Goal: Task Accomplishment & Management: Use online tool/utility

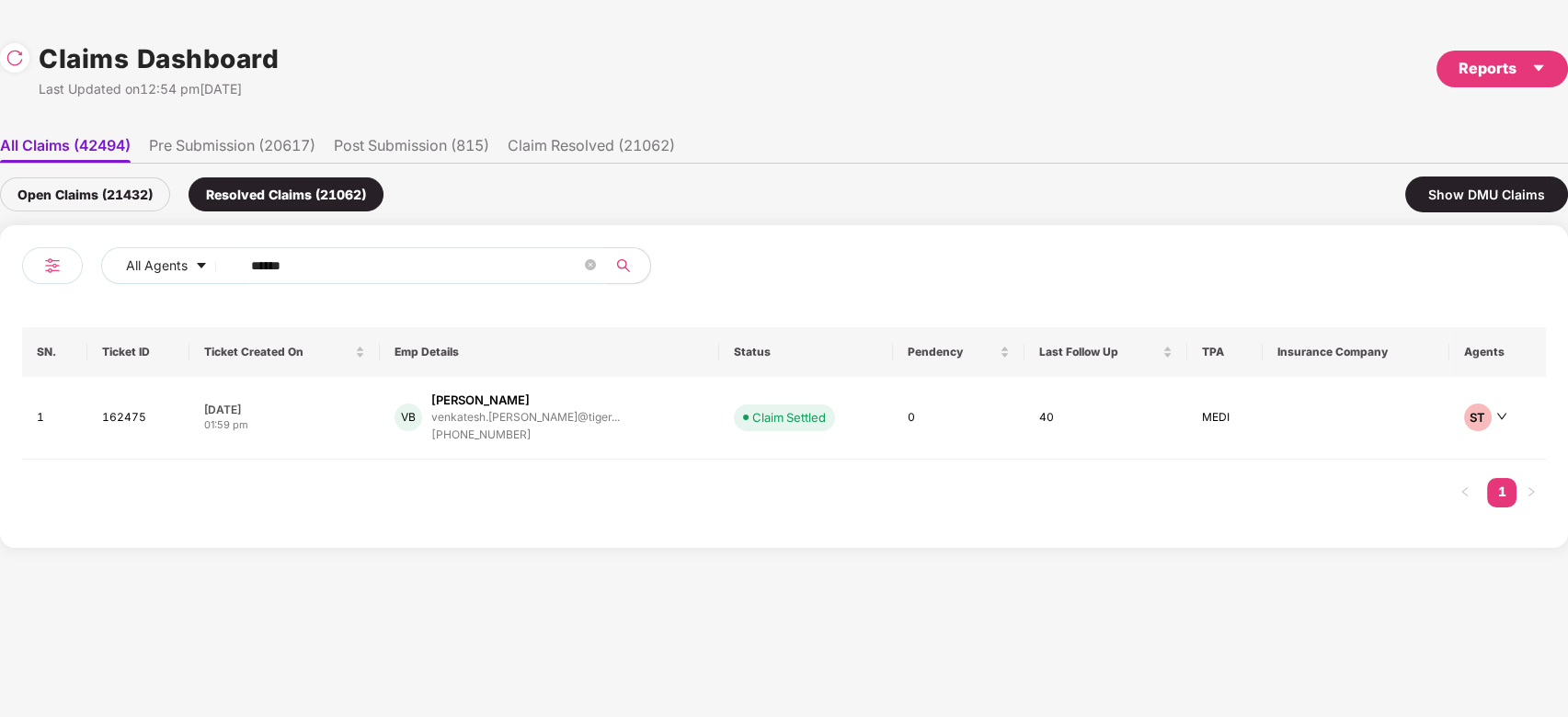
click at [367, 261] on input "******" at bounding box center [416, 266] width 330 height 28
paste input "text"
type input "******"
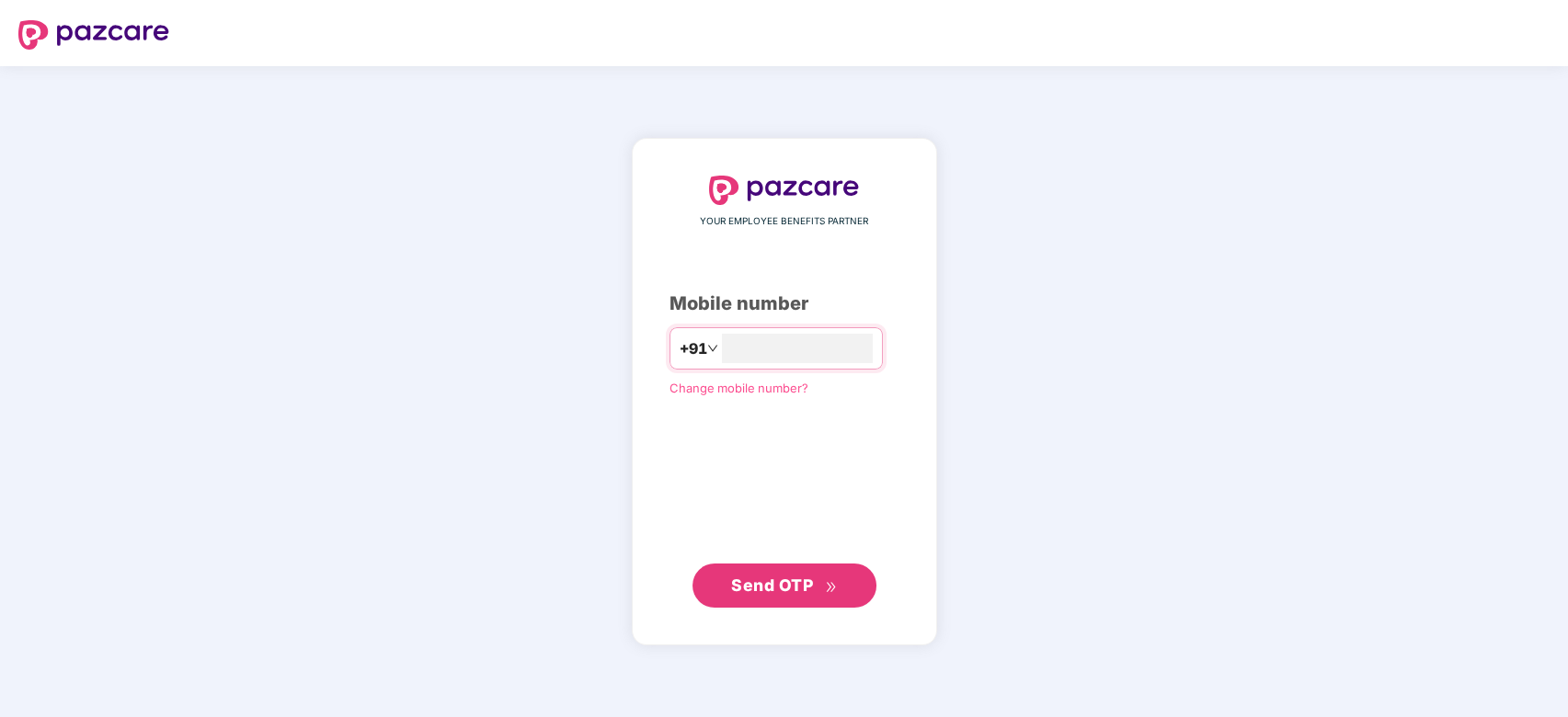
type input "**********"
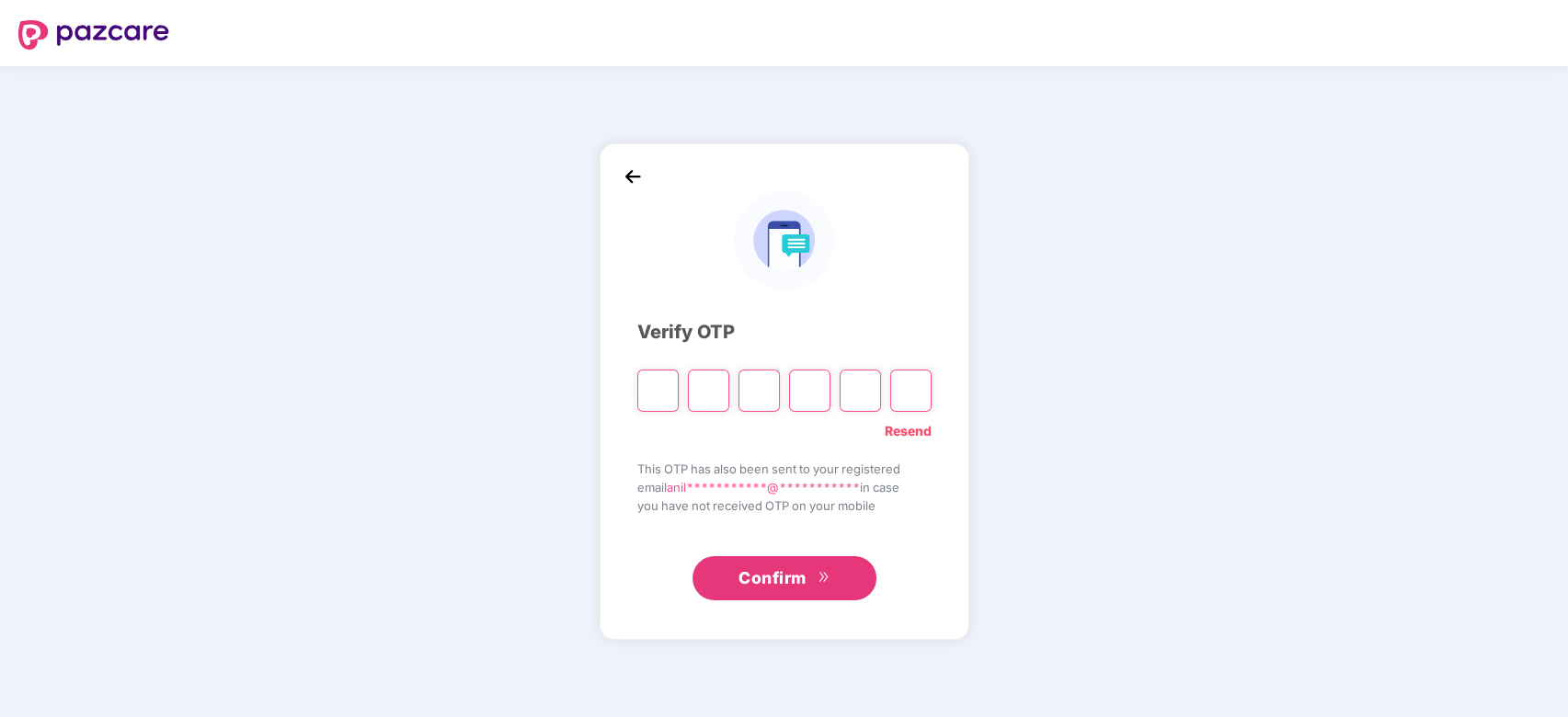
type input "*"
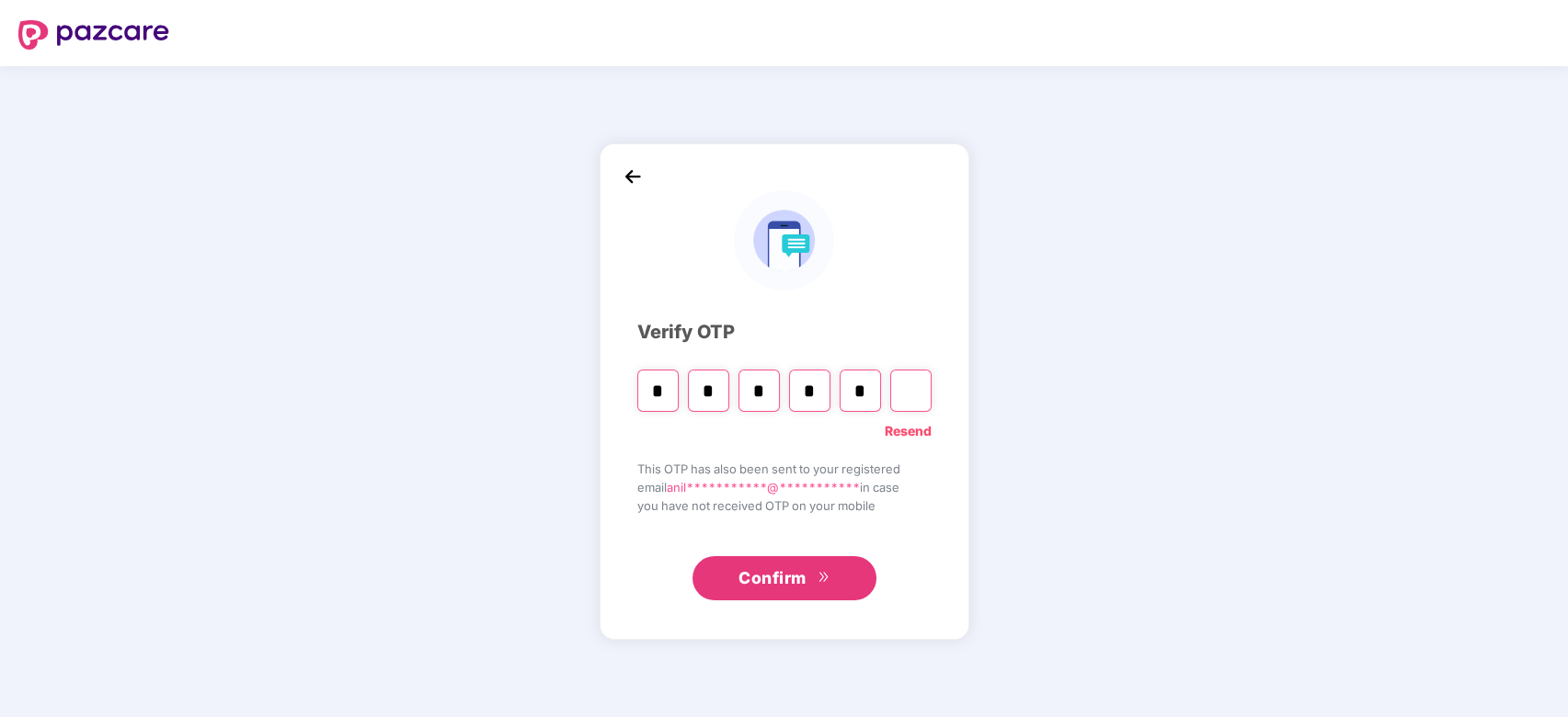
type input "*"
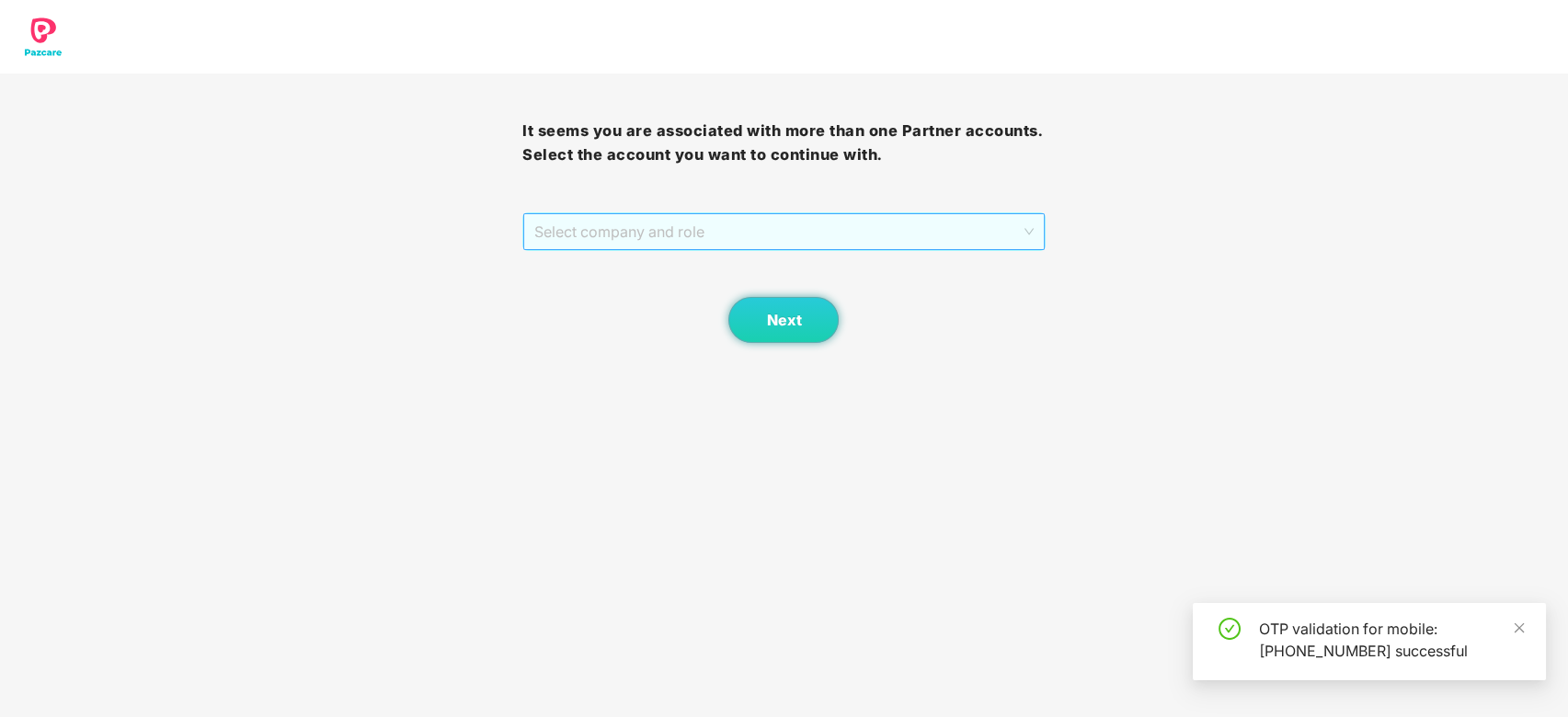
click at [761, 239] on span "Select company and role" at bounding box center [784, 231] width 498 height 35
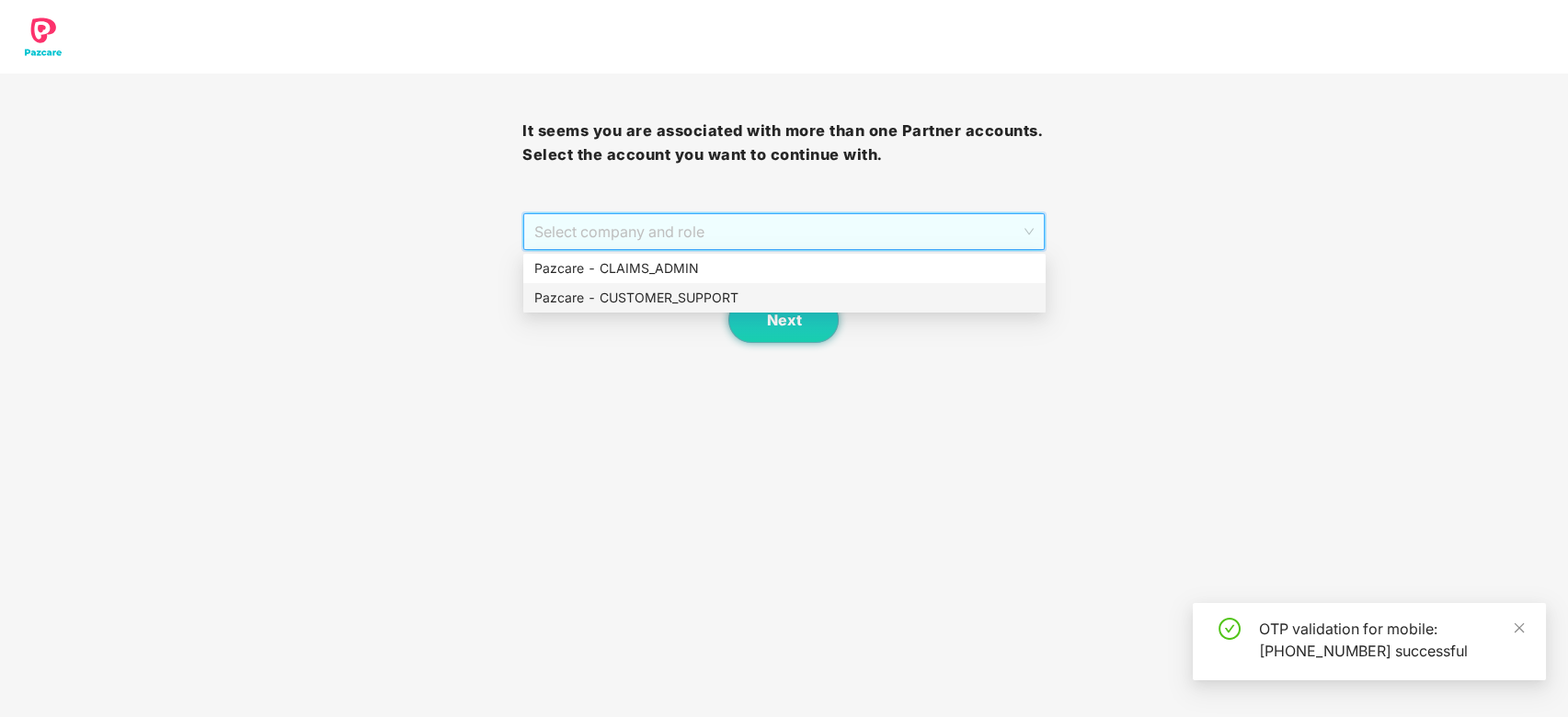
click at [799, 301] on div "Pazcare - CUSTOMER_SUPPORT" at bounding box center [784, 298] width 500 height 21
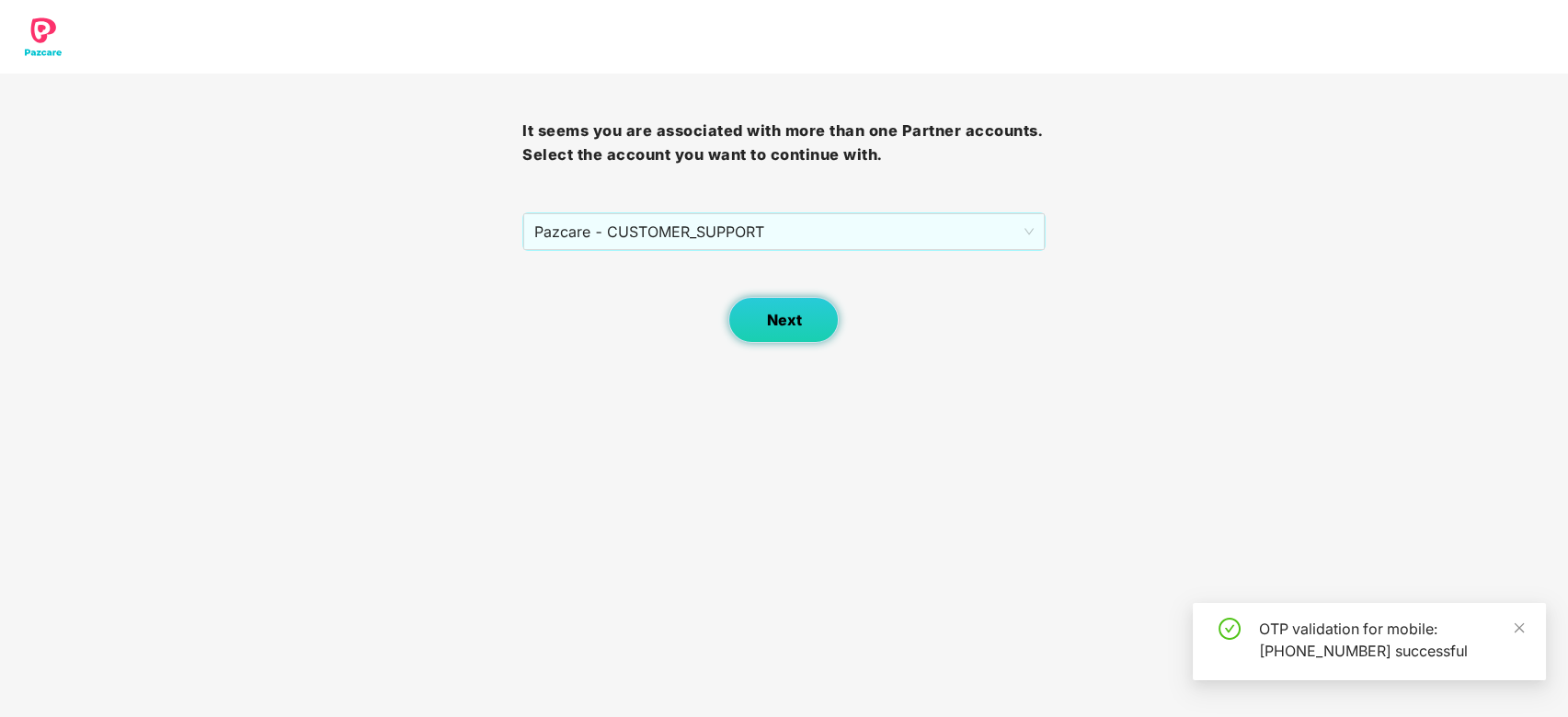
click at [792, 323] on span "Next" at bounding box center [783, 320] width 35 height 18
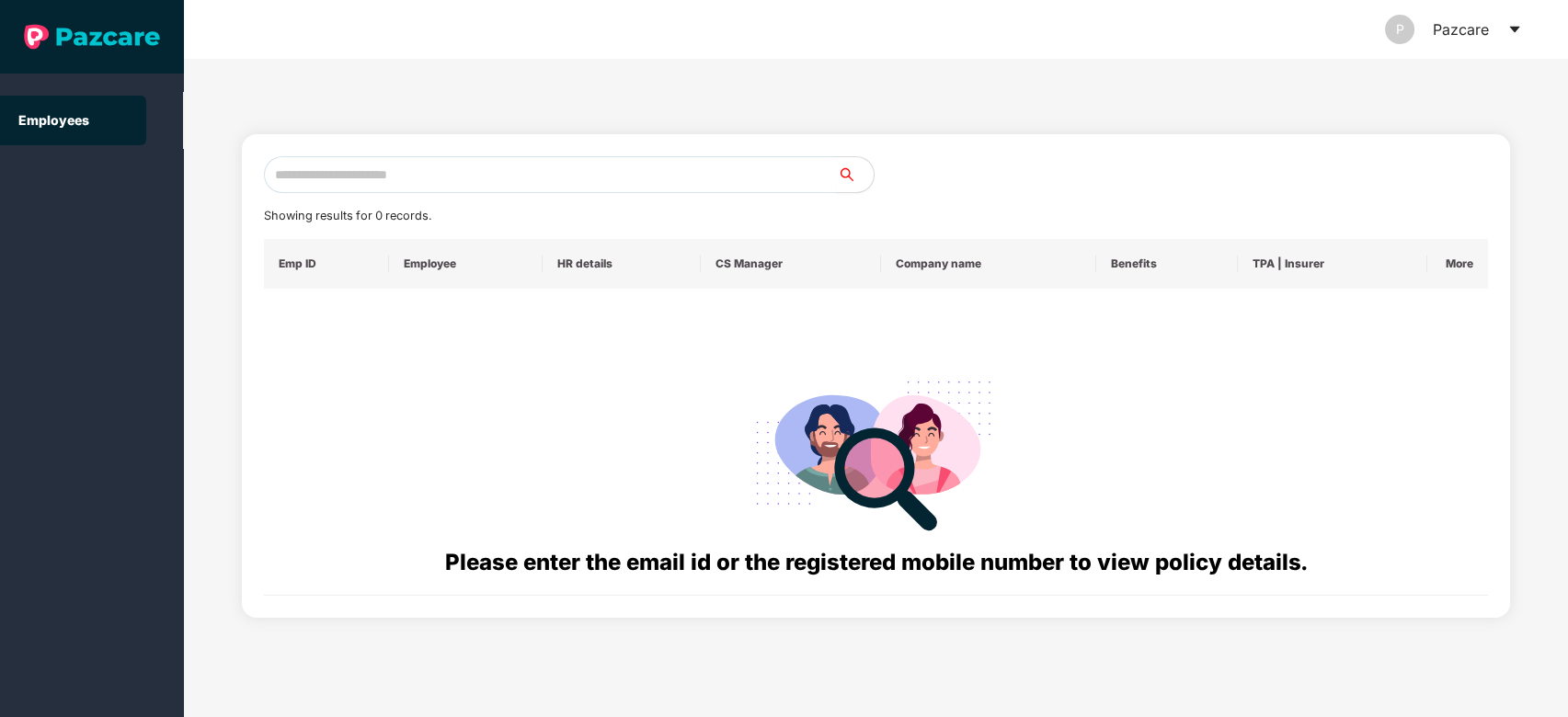
click at [1507, 35] on icon "caret-down" at bounding box center [1515, 30] width 15 height 15
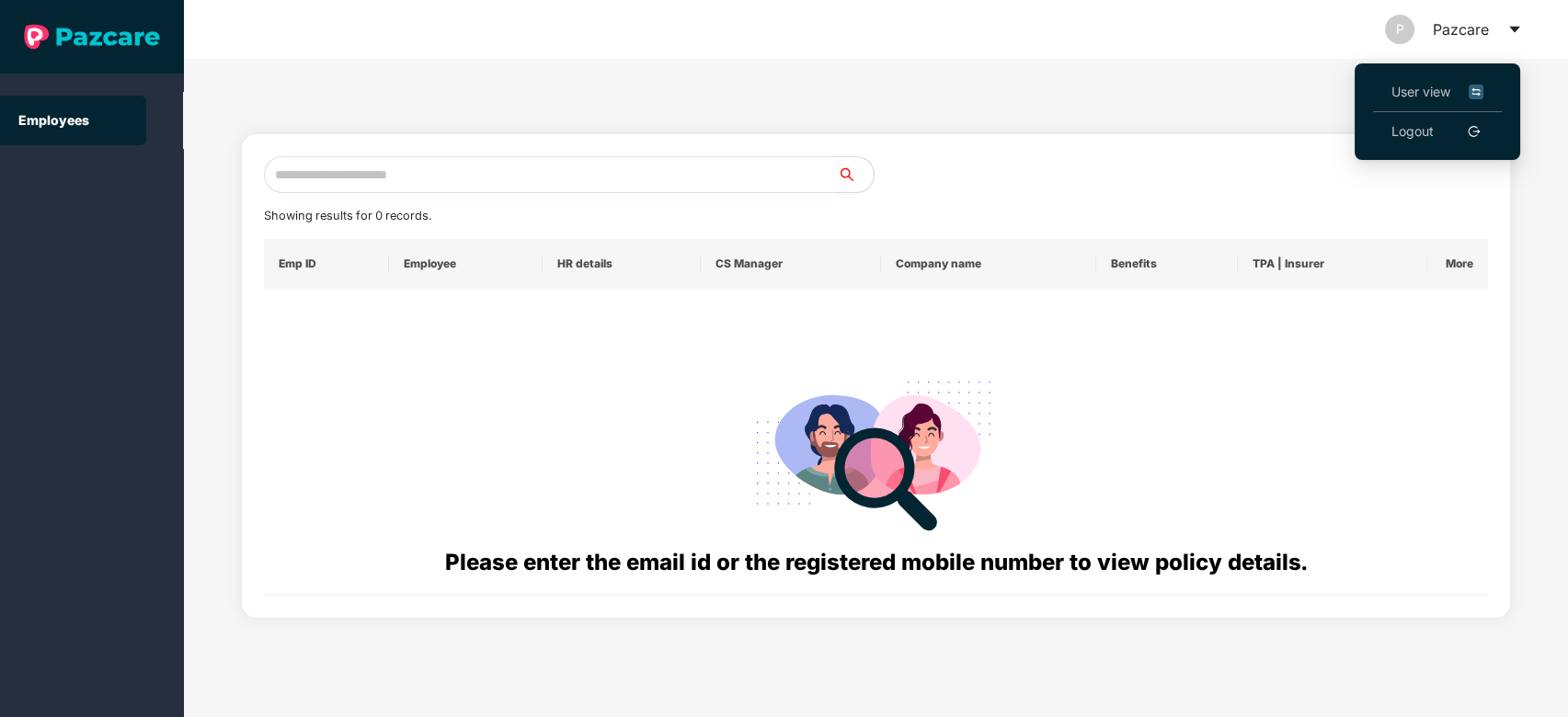
click at [1408, 96] on span "User view" at bounding box center [1437, 93] width 92 height 21
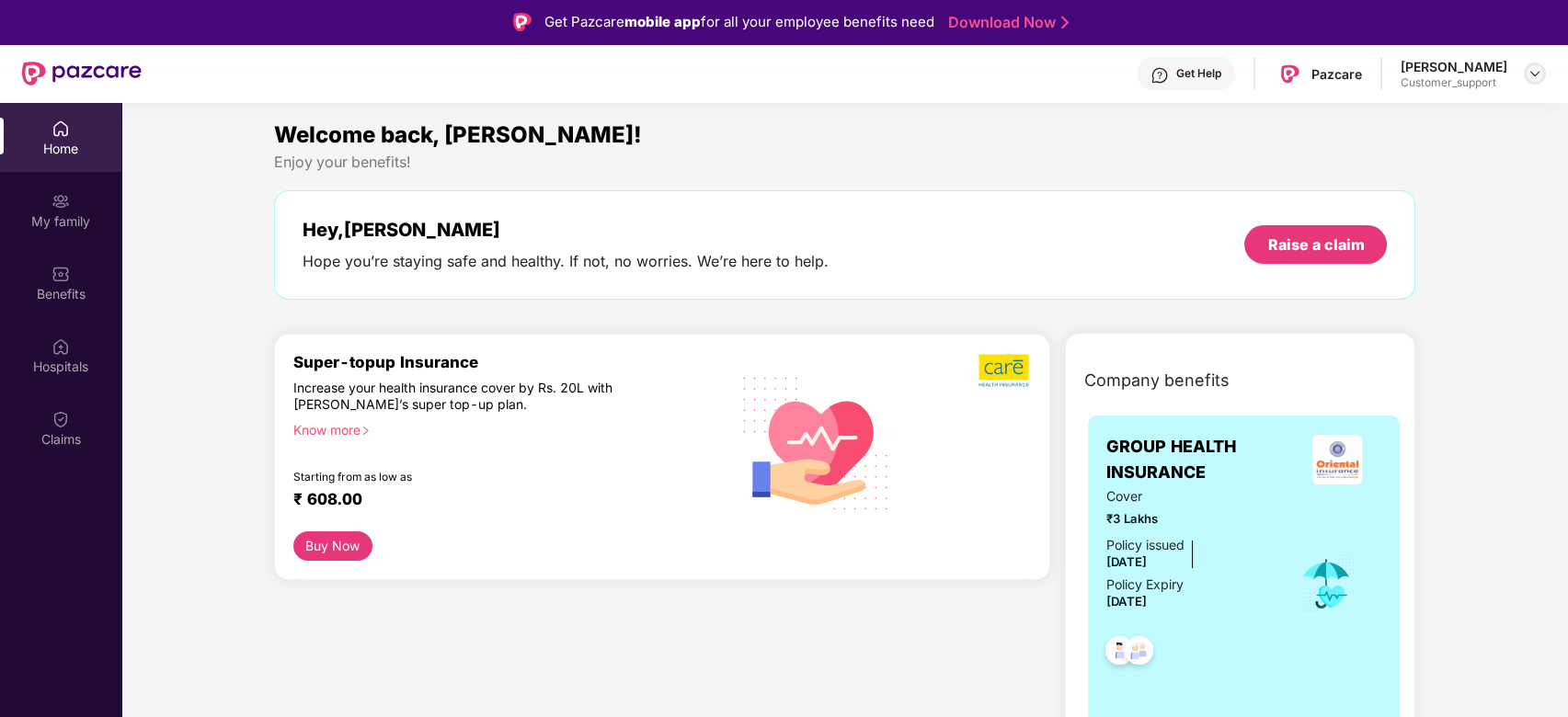
click at [1532, 74] on img at bounding box center [1535, 74] width 15 height 15
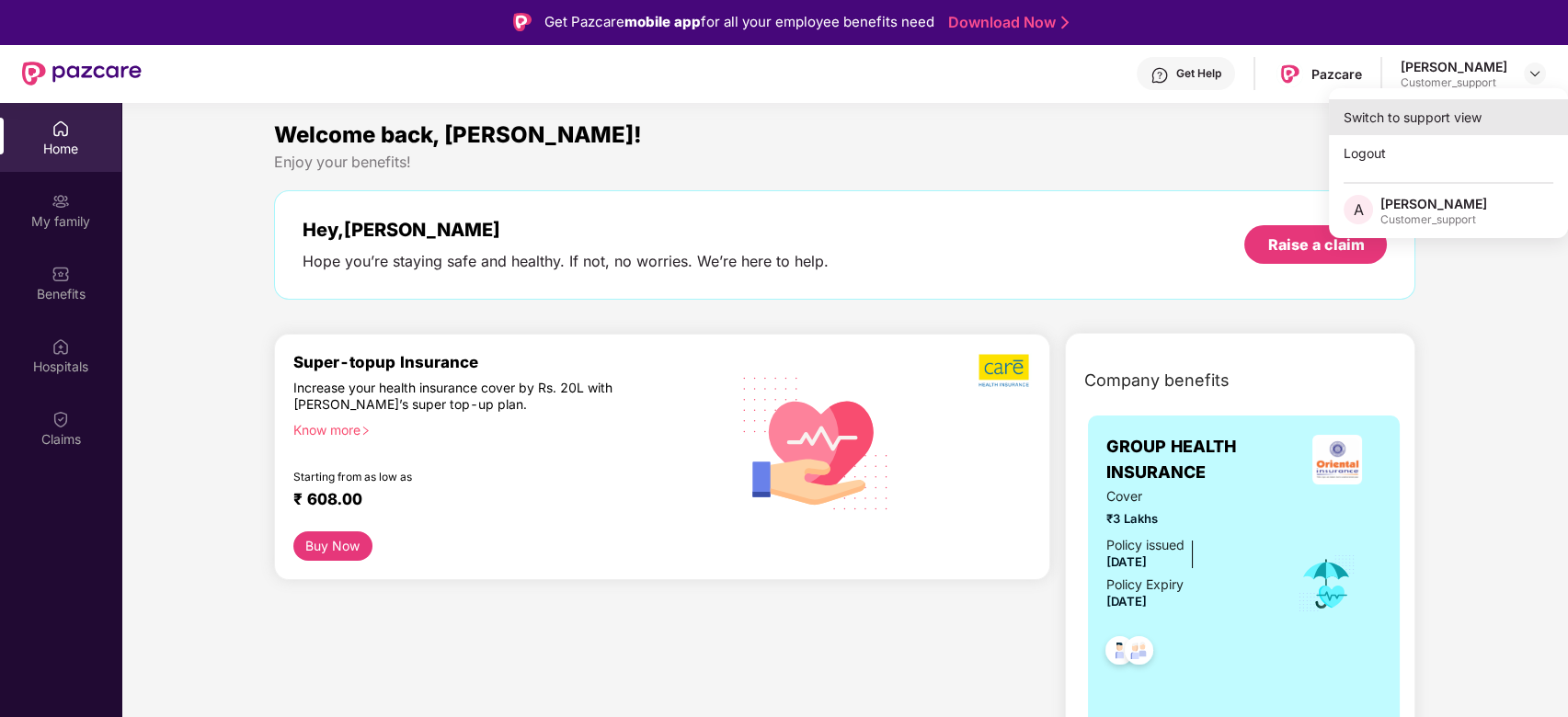
click at [1435, 111] on div "Switch to support view" at bounding box center [1448, 117] width 239 height 36
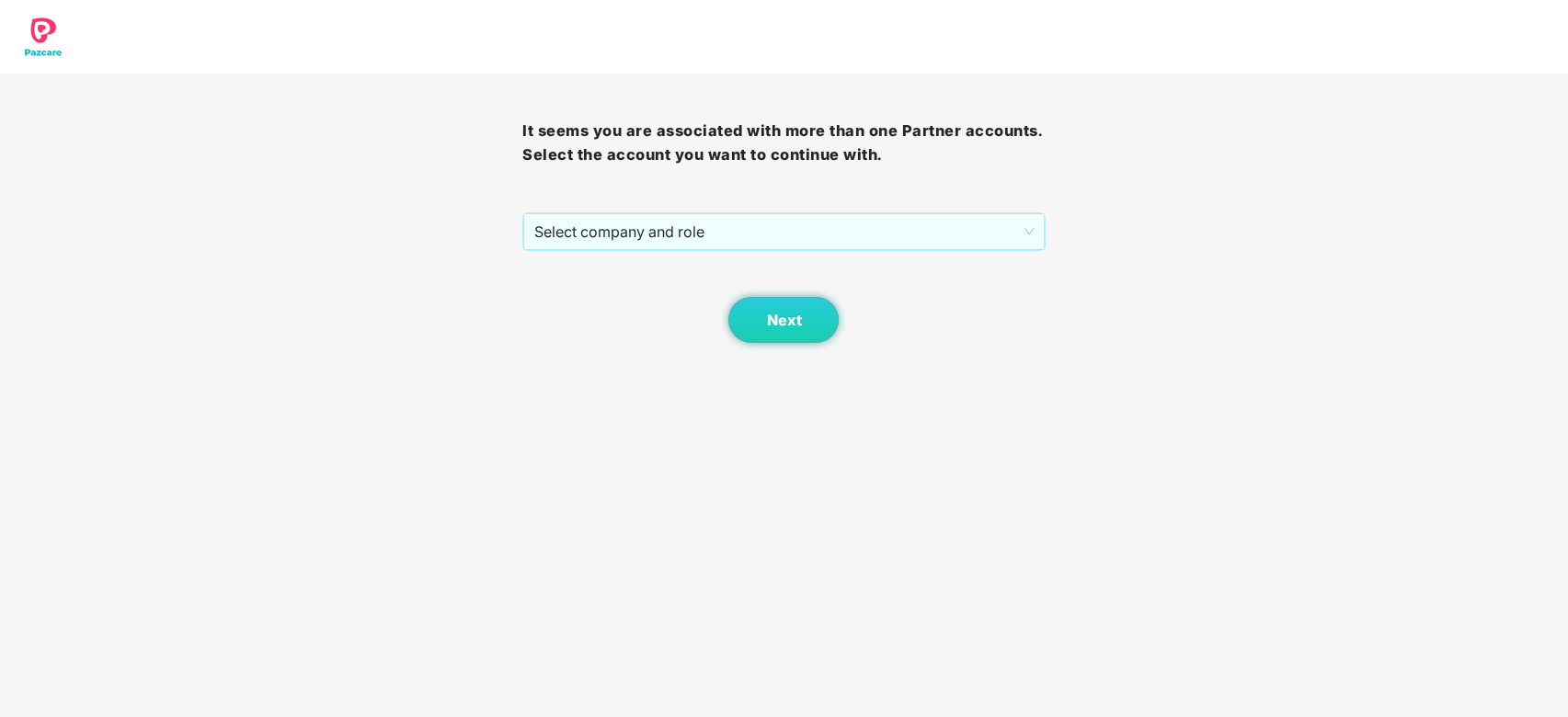
click at [830, 209] on div "It seems you are associated with more than one Partner accounts. Select the acc…" at bounding box center [784, 208] width 523 height 269
click at [795, 226] on span "Select company and role" at bounding box center [784, 231] width 498 height 35
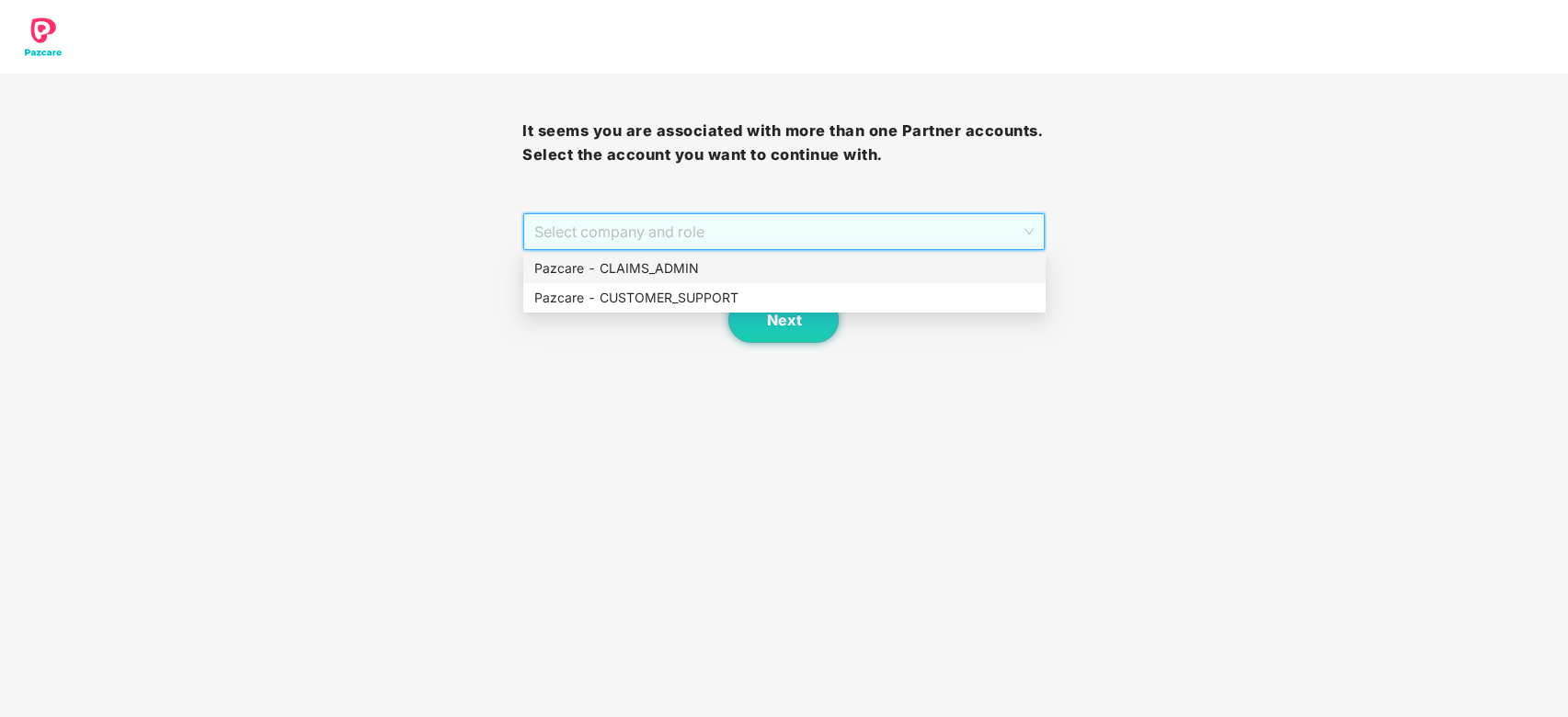
click at [730, 268] on div "Pazcare - CLAIMS_ADMIN" at bounding box center [784, 268] width 500 height 21
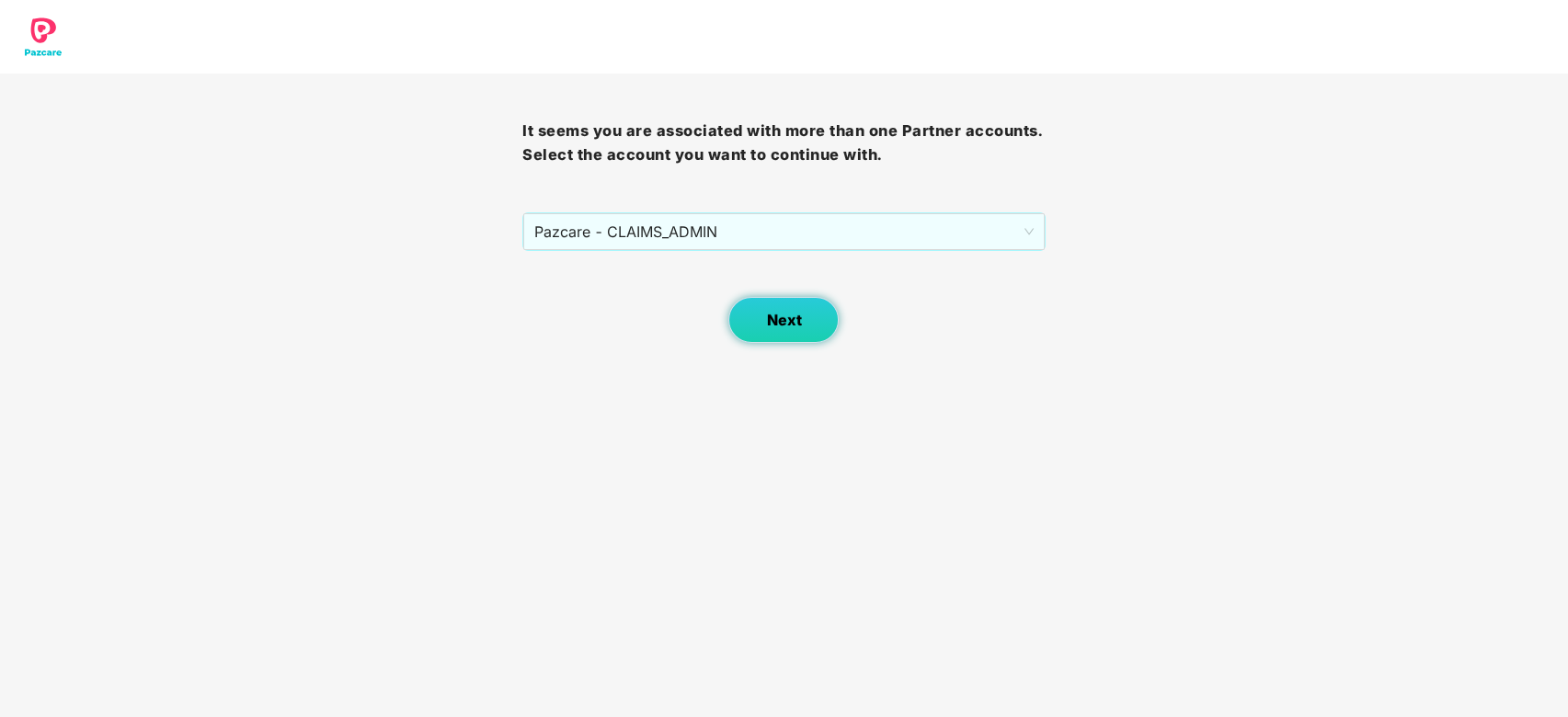
click at [772, 331] on button "Next" at bounding box center [784, 320] width 110 height 46
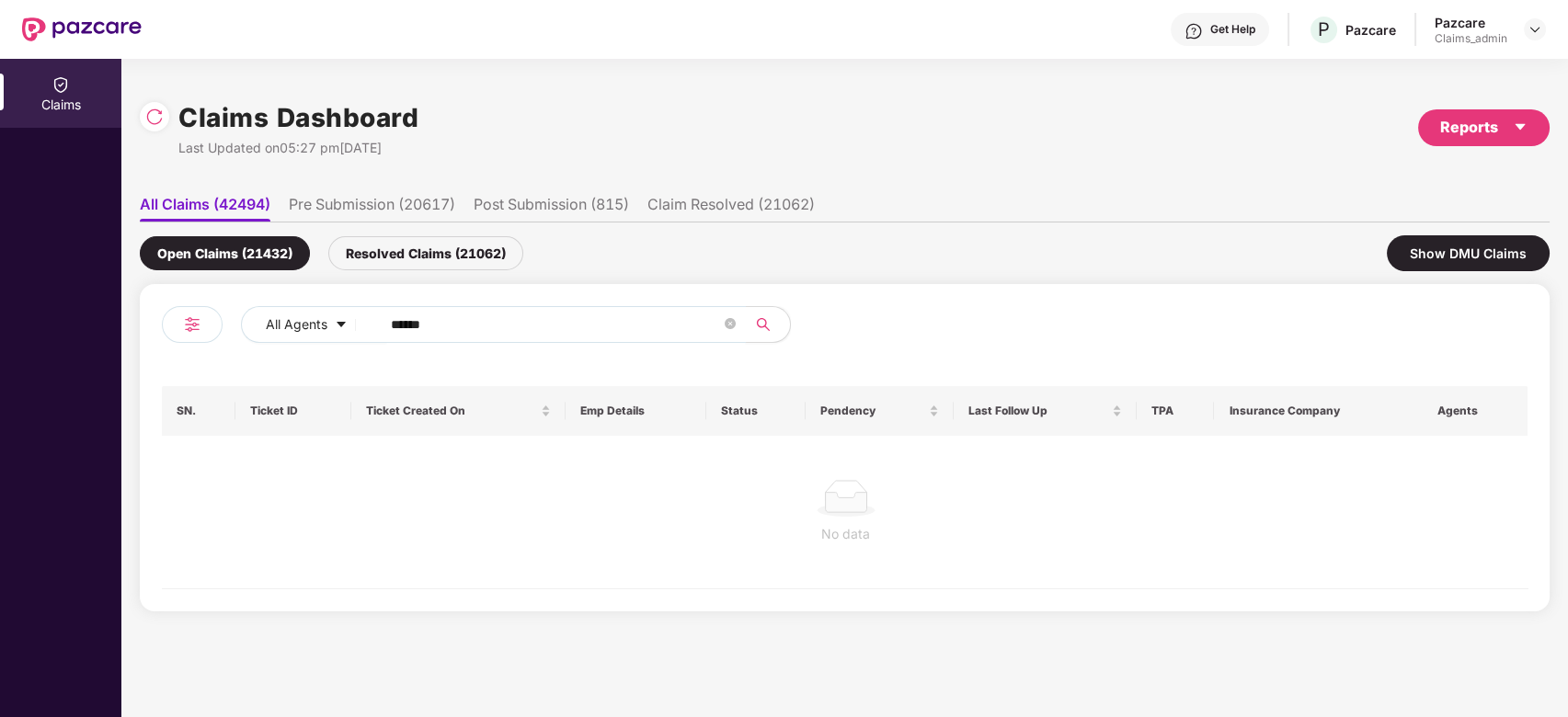
click at [545, 326] on input "******" at bounding box center [555, 324] width 330 height 28
click at [445, 240] on div "Resolved Claims (21062)" at bounding box center [425, 253] width 195 height 34
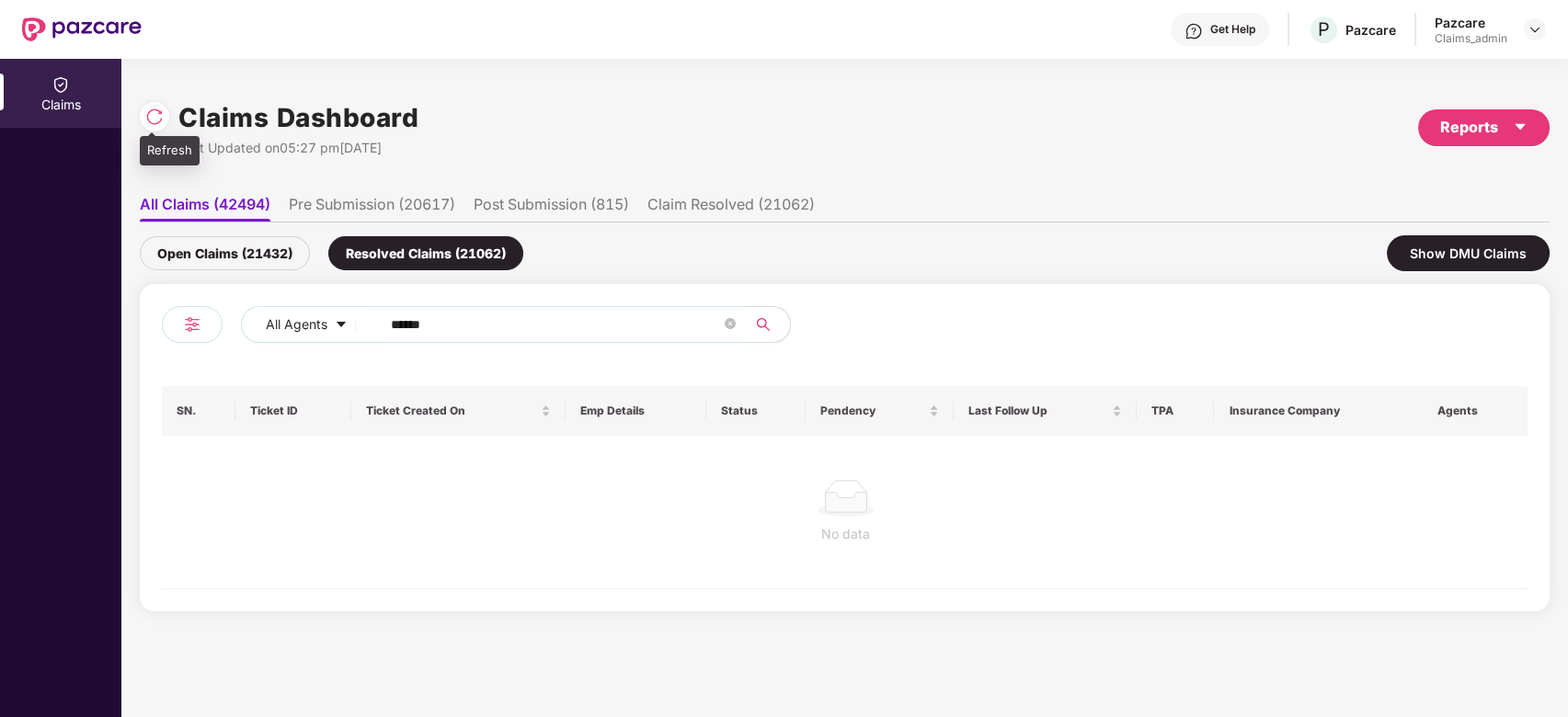
click at [147, 118] on img at bounding box center [154, 117] width 19 height 19
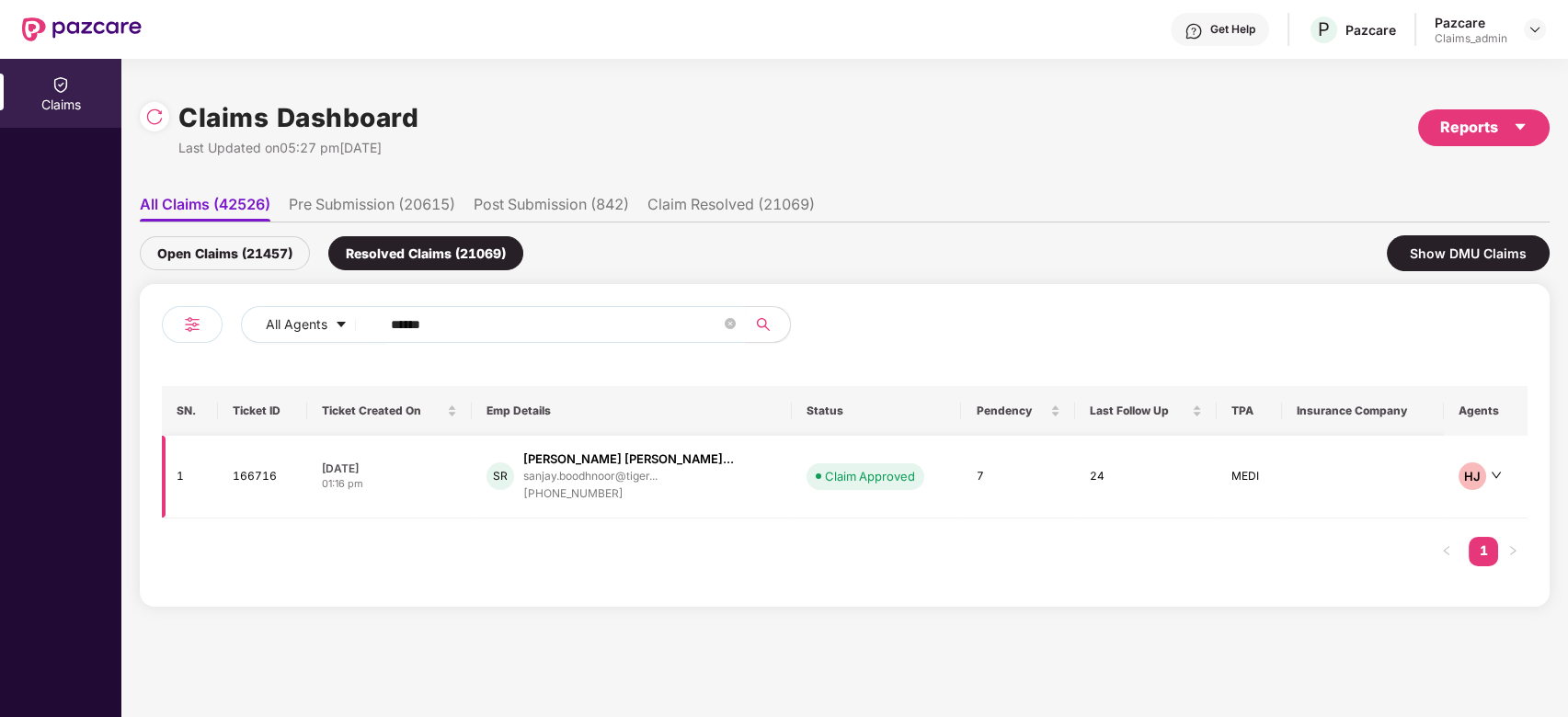
click at [714, 481] on div "SR Sanjay Boodhnoor Rames... sanjay.boodhnoor@tiger... +919611534897" at bounding box center [631, 477] width 291 height 52
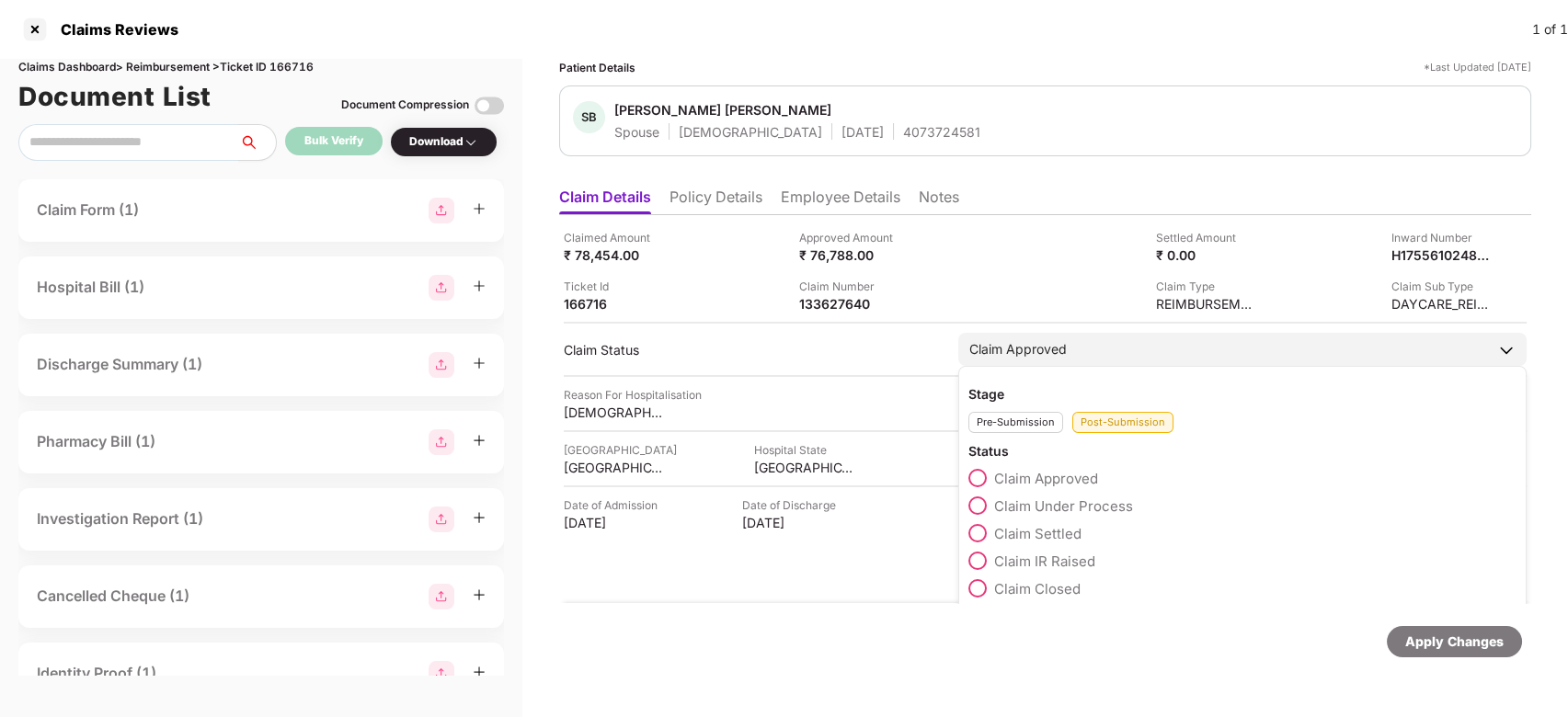
click at [1035, 525] on span "Claim Settled" at bounding box center [1037, 534] width 87 height 18
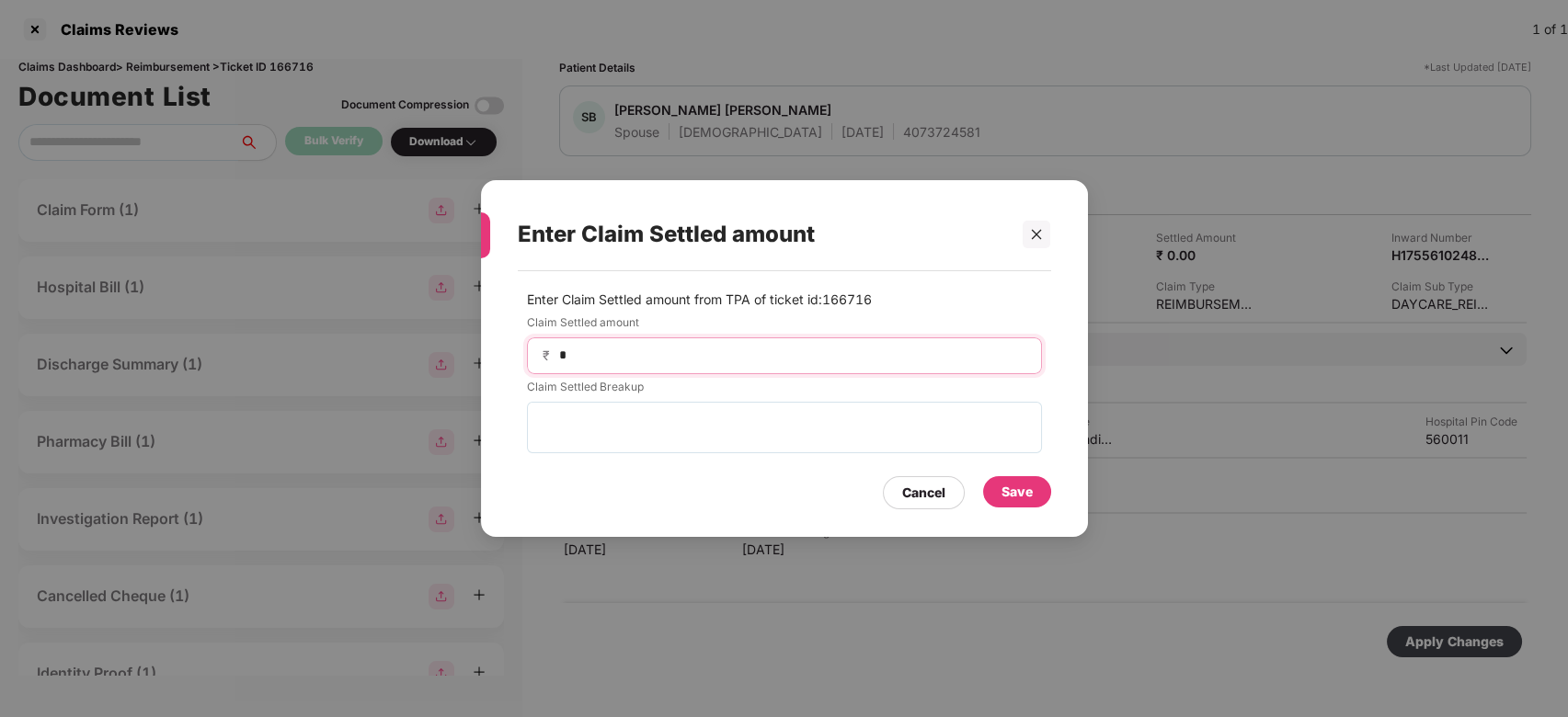
click at [624, 347] on input "*" at bounding box center [792, 355] width 469 height 20
type input "*****"
click at [1016, 499] on div "Save" at bounding box center [1016, 492] width 31 height 21
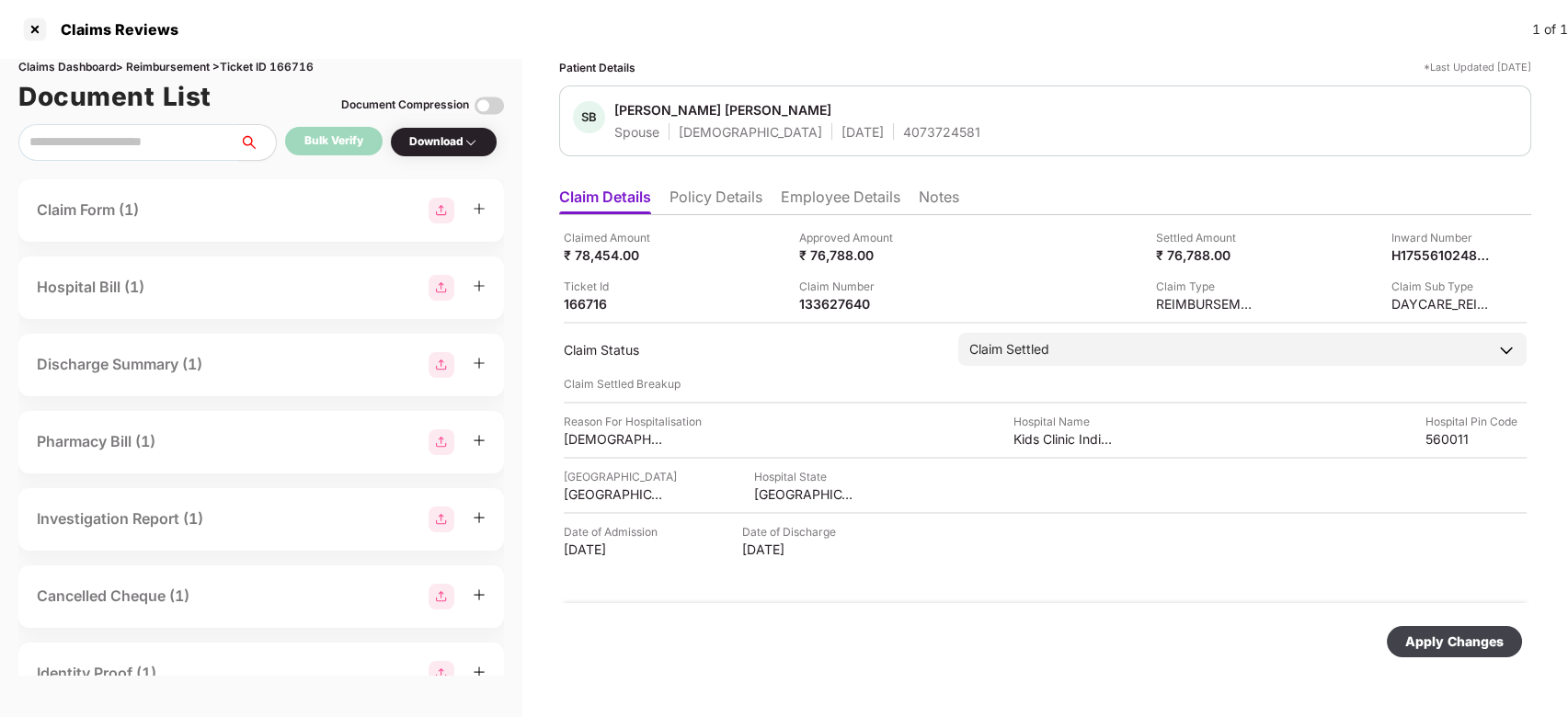
click at [1463, 645] on div "Apply Changes" at bounding box center [1454, 642] width 98 height 21
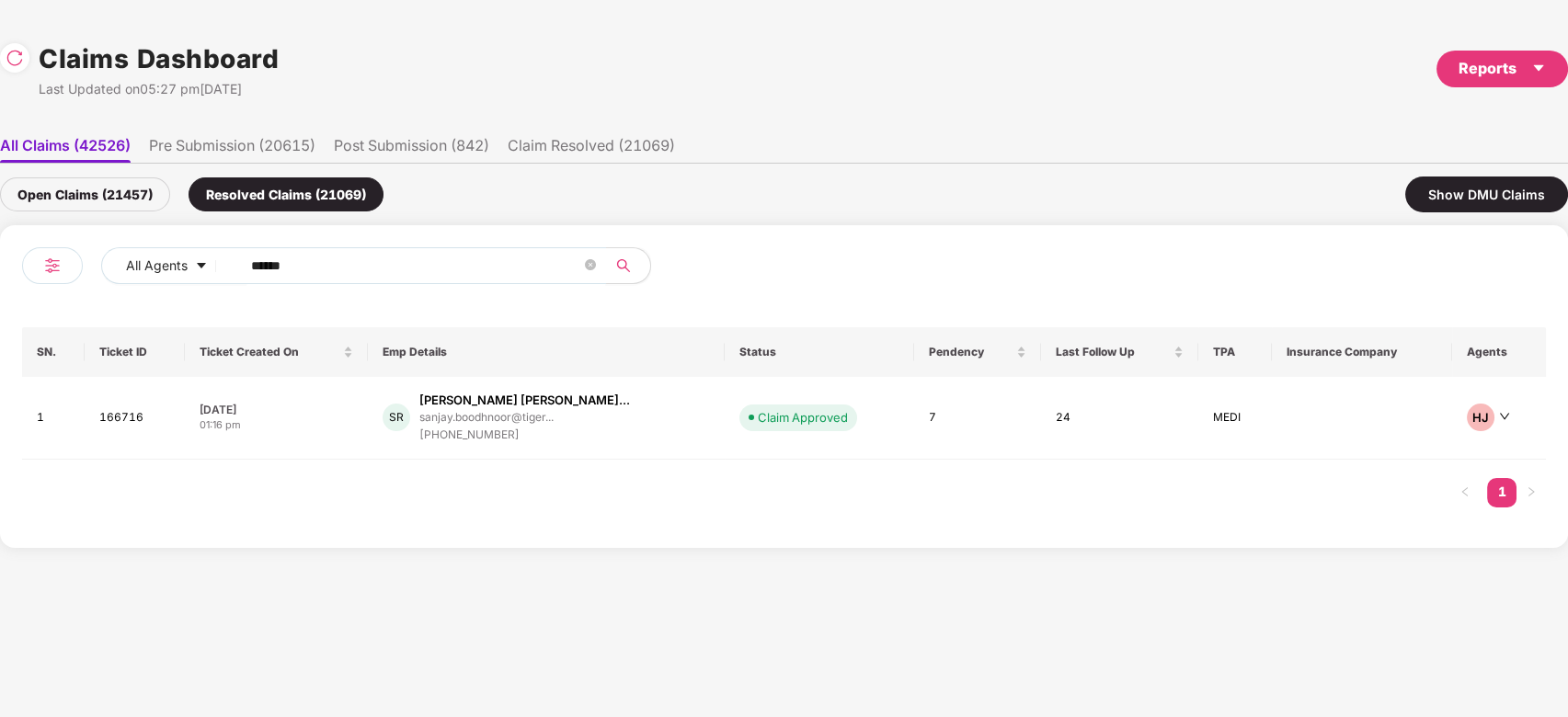
click at [328, 276] on input "******" at bounding box center [416, 266] width 330 height 28
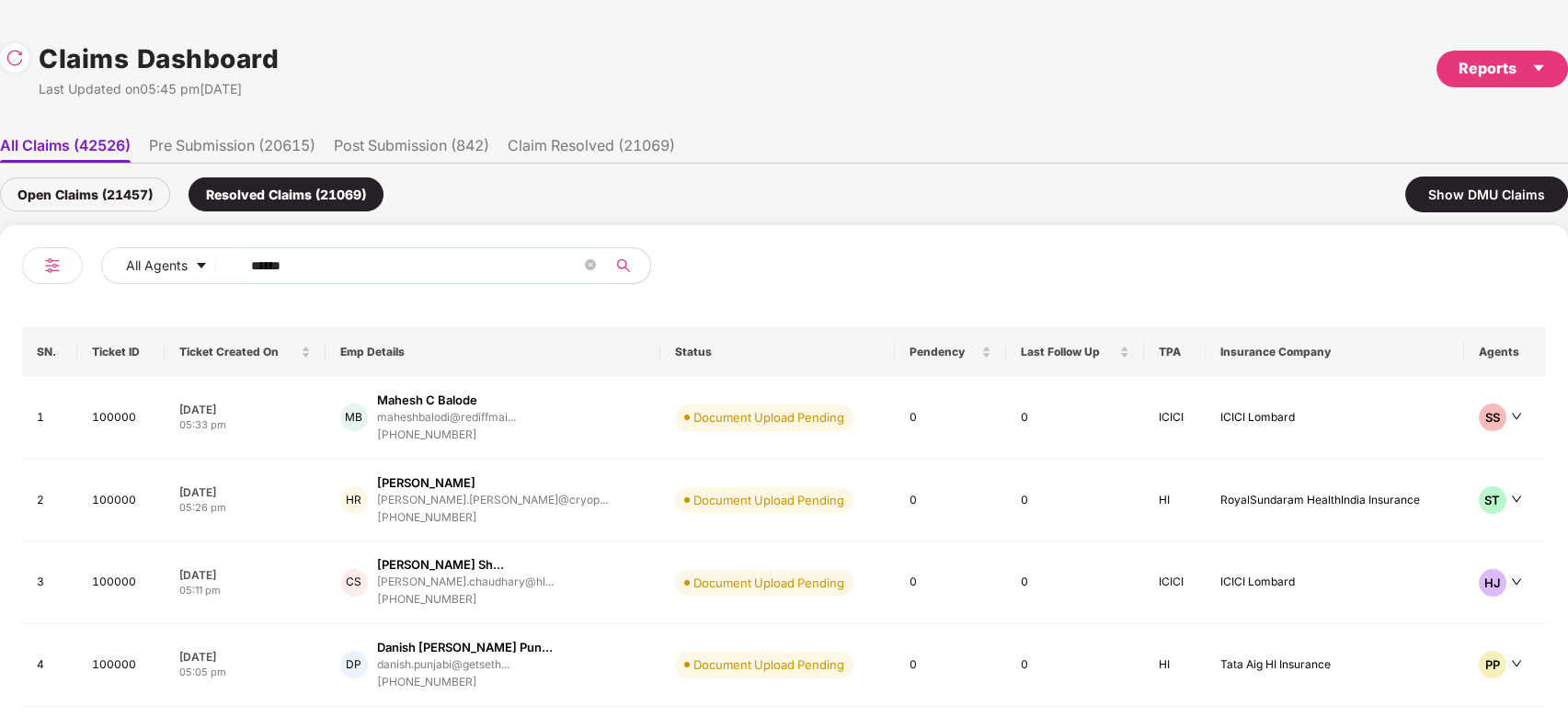
click at [124, 194] on div "Open Claims (21457)" at bounding box center [85, 194] width 170 height 34
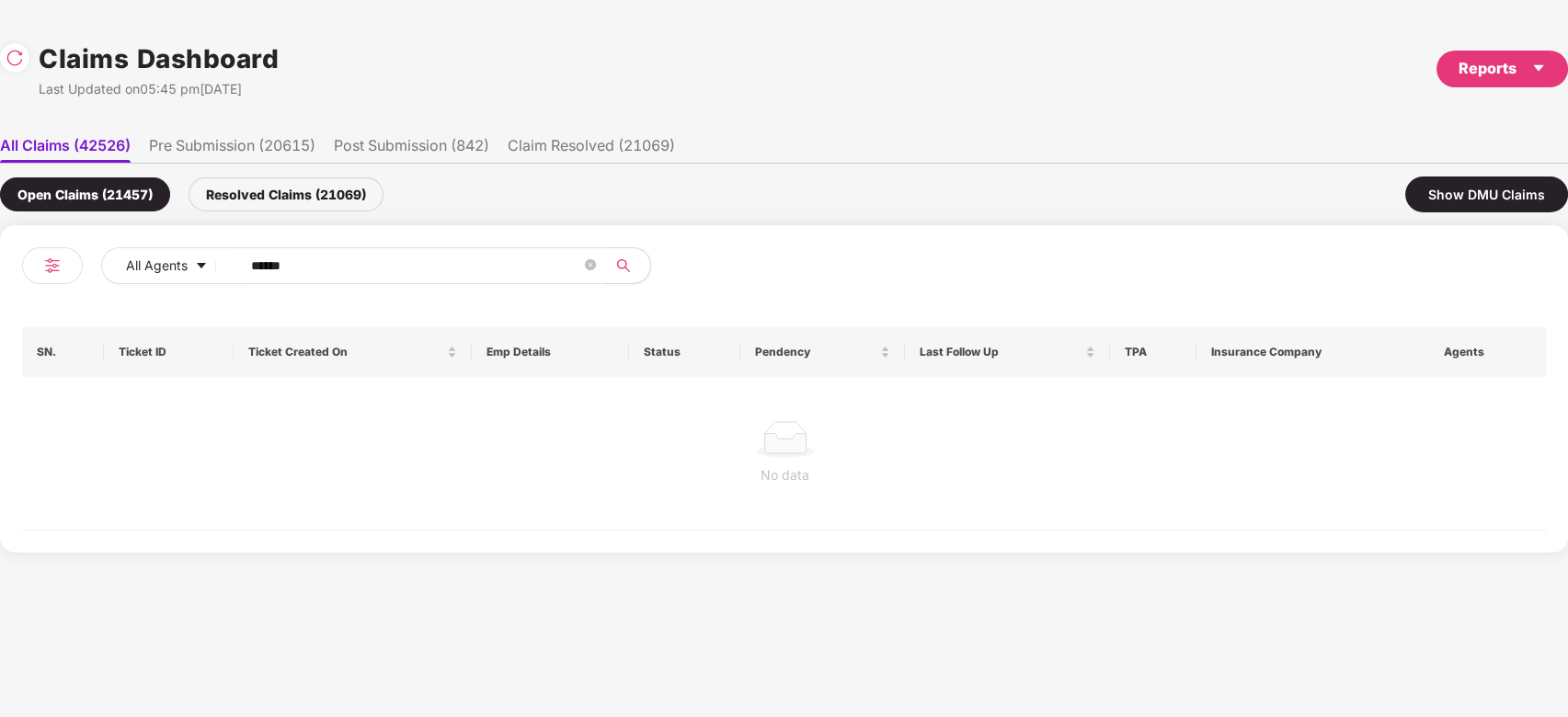
click at [655, 439] on div at bounding box center [784, 439] width 1496 height 36
click at [330, 269] on input "******" at bounding box center [416, 266] width 330 height 28
paste input "text"
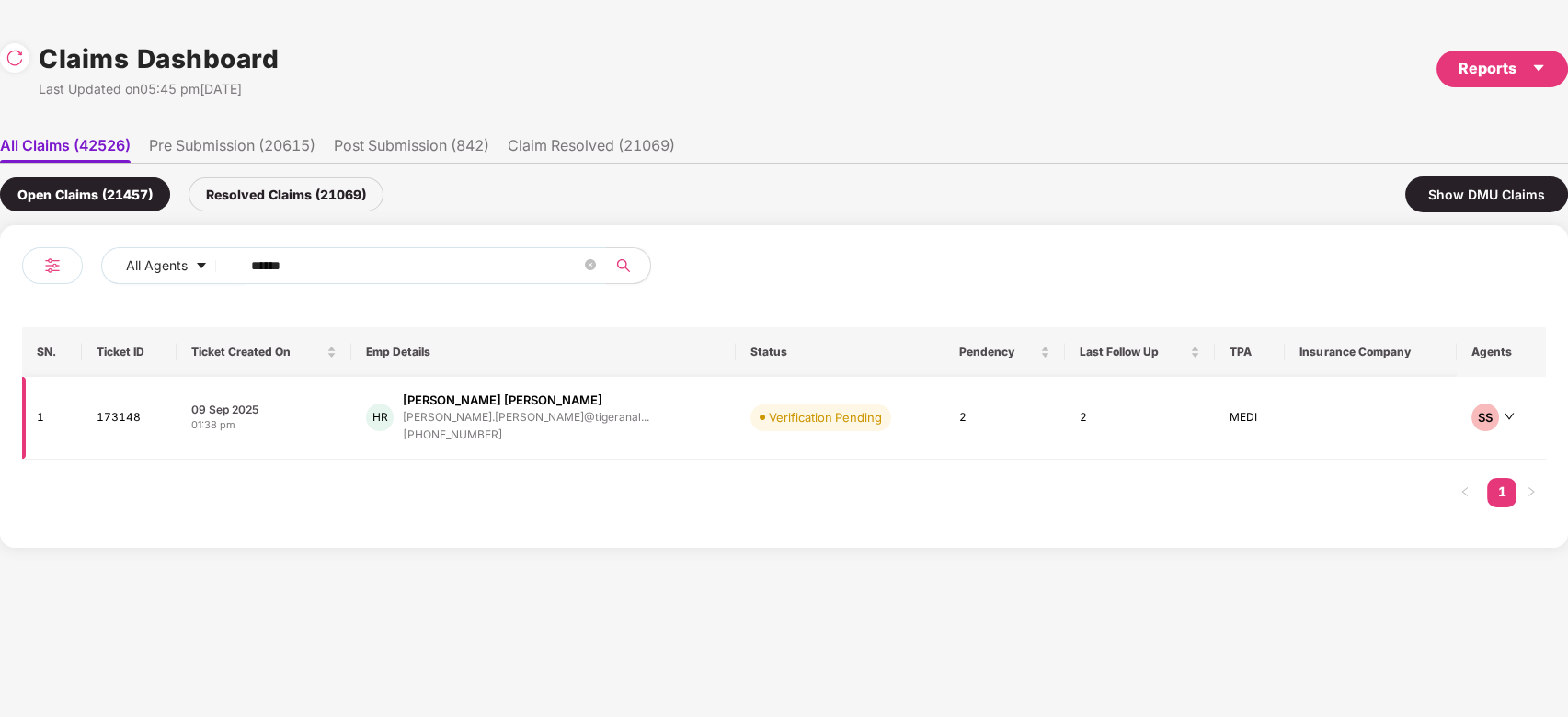
type input "******"
click at [633, 423] on div "HR Hiten Prem Raheja hiten.raheja@tigeranal... +919702038485" at bounding box center [543, 418] width 354 height 52
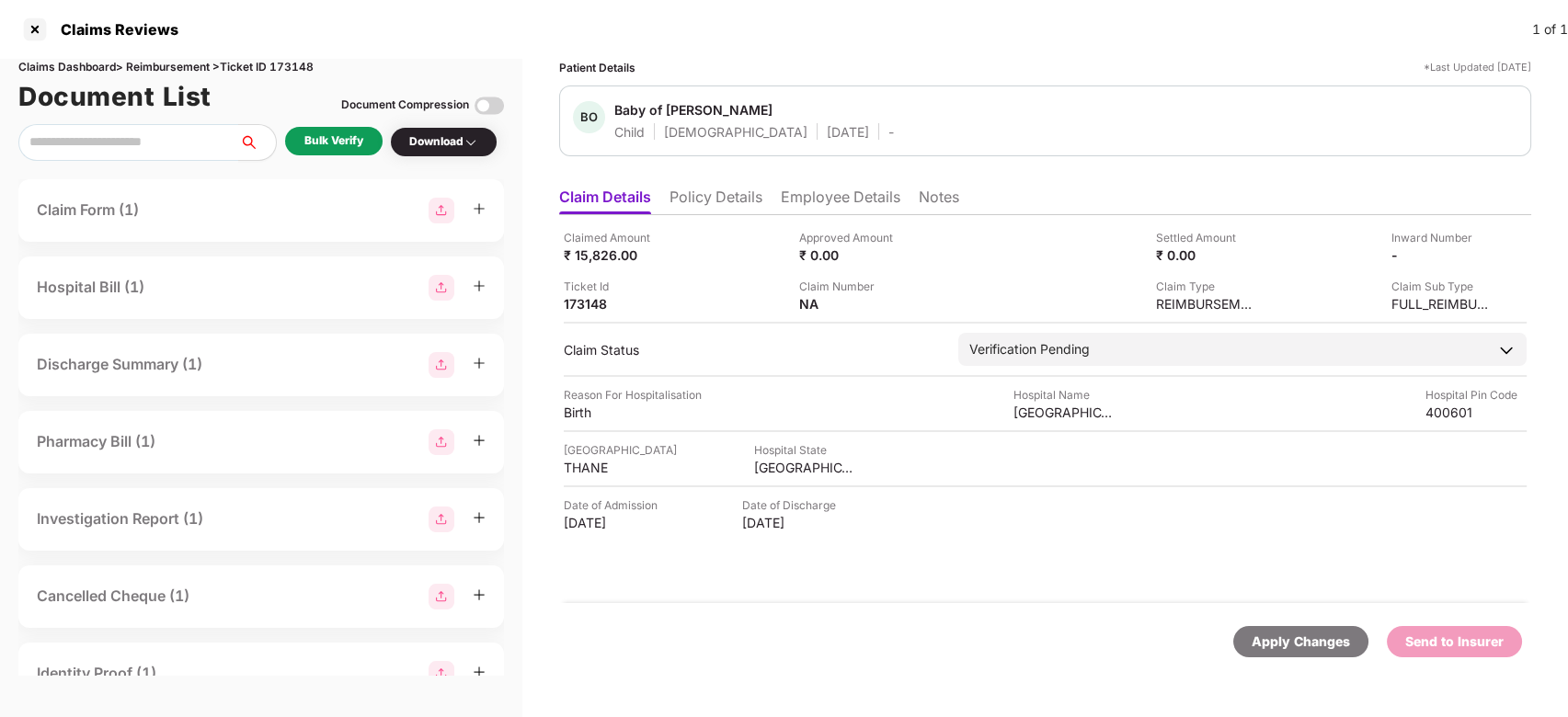
click at [345, 148] on div "Bulk Verify" at bounding box center [334, 141] width 59 height 18
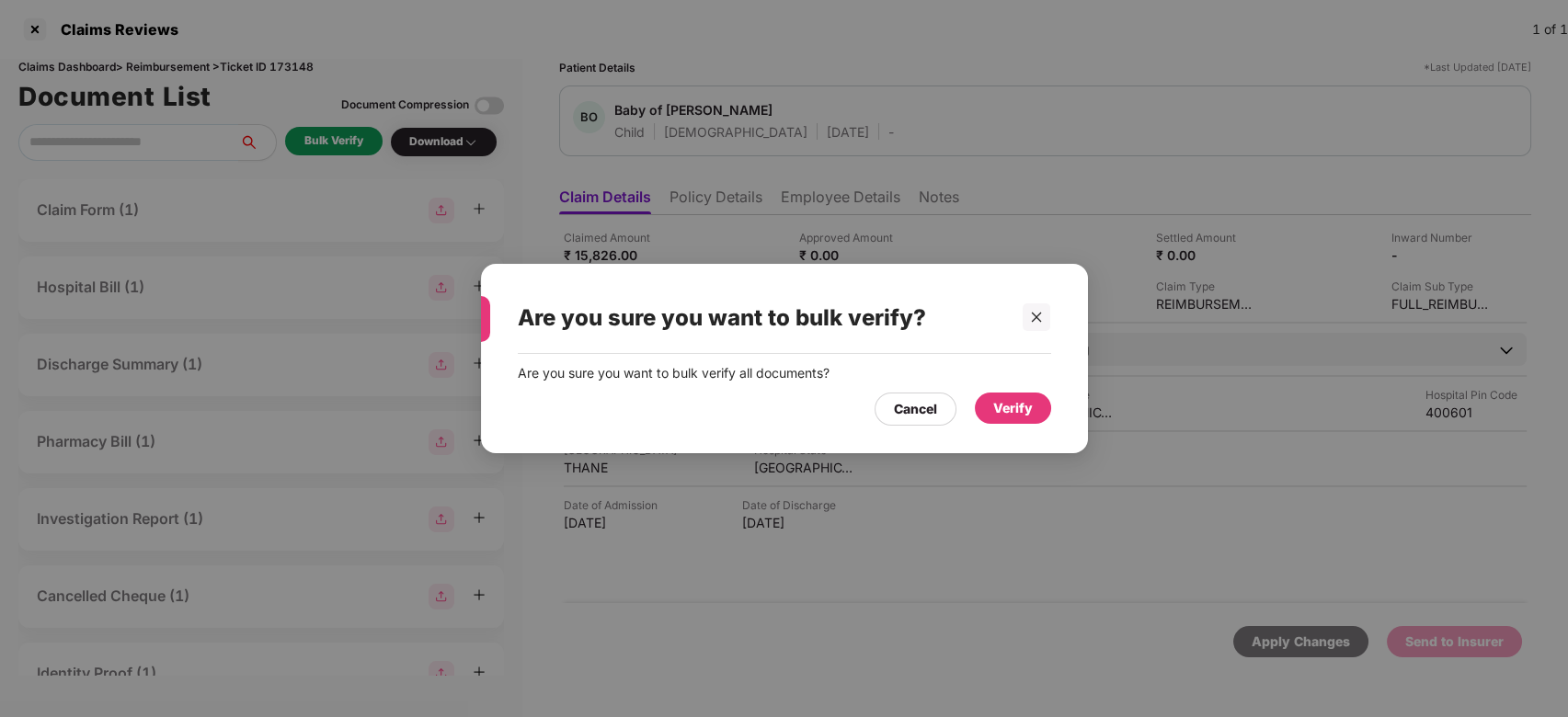
click at [1029, 403] on div "Verify" at bounding box center [1013, 409] width 39 height 21
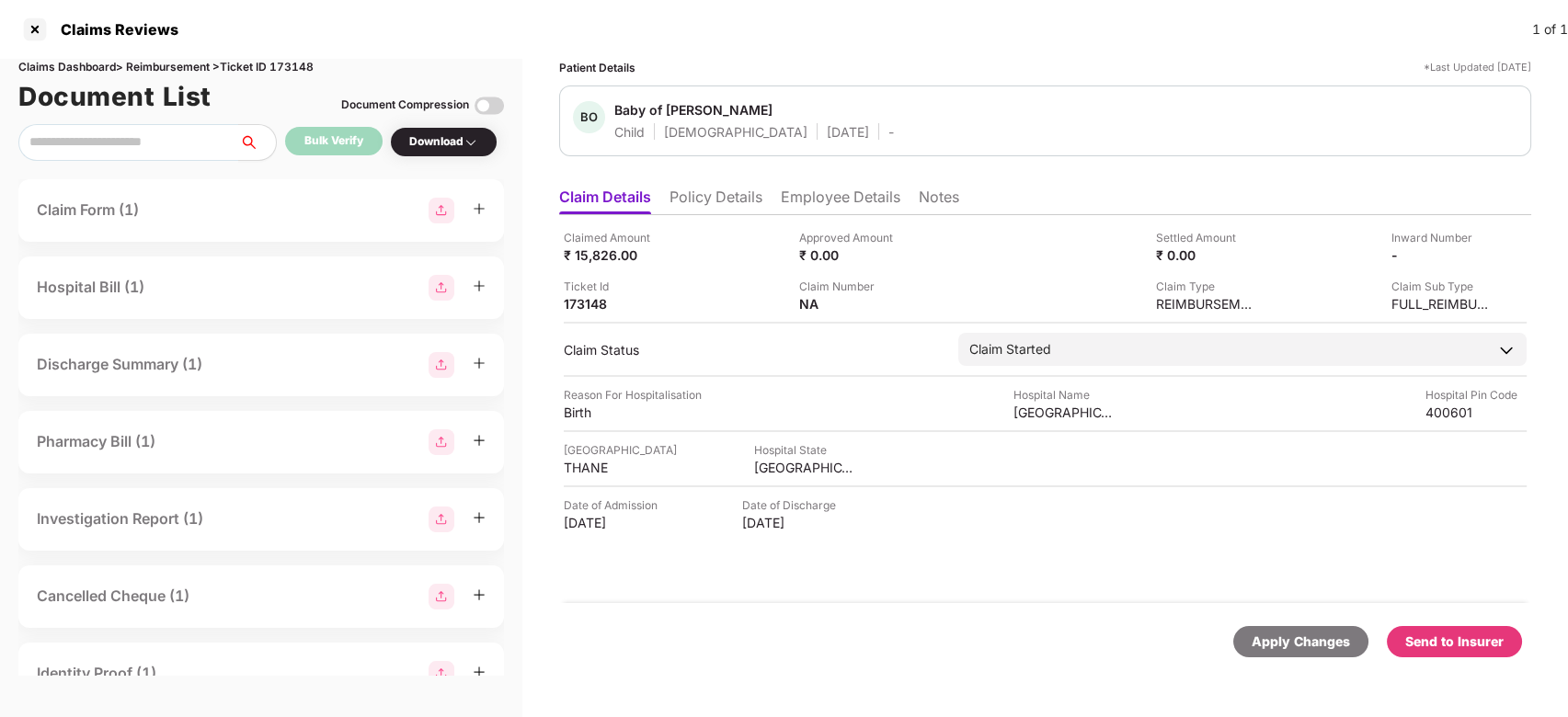
click at [1440, 637] on div "Send to Insurer" at bounding box center [1454, 642] width 98 height 21
click at [828, 210] on li "Employee Details" at bounding box center [841, 201] width 120 height 27
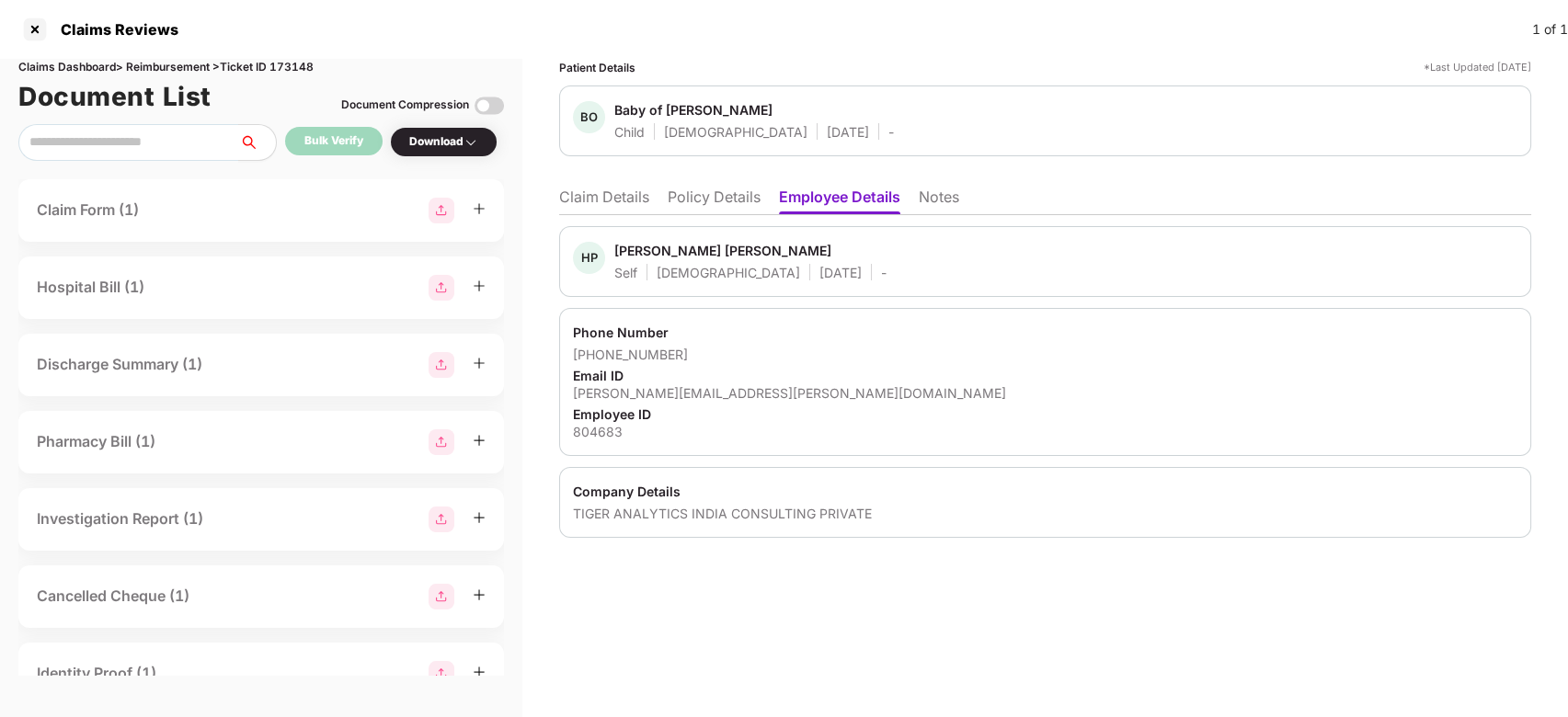
click at [633, 249] on div "Hiten Prem Raheja" at bounding box center [723, 251] width 217 height 18
copy div "Hiten"
click at [626, 194] on li "Claim Details" at bounding box center [604, 201] width 90 height 27
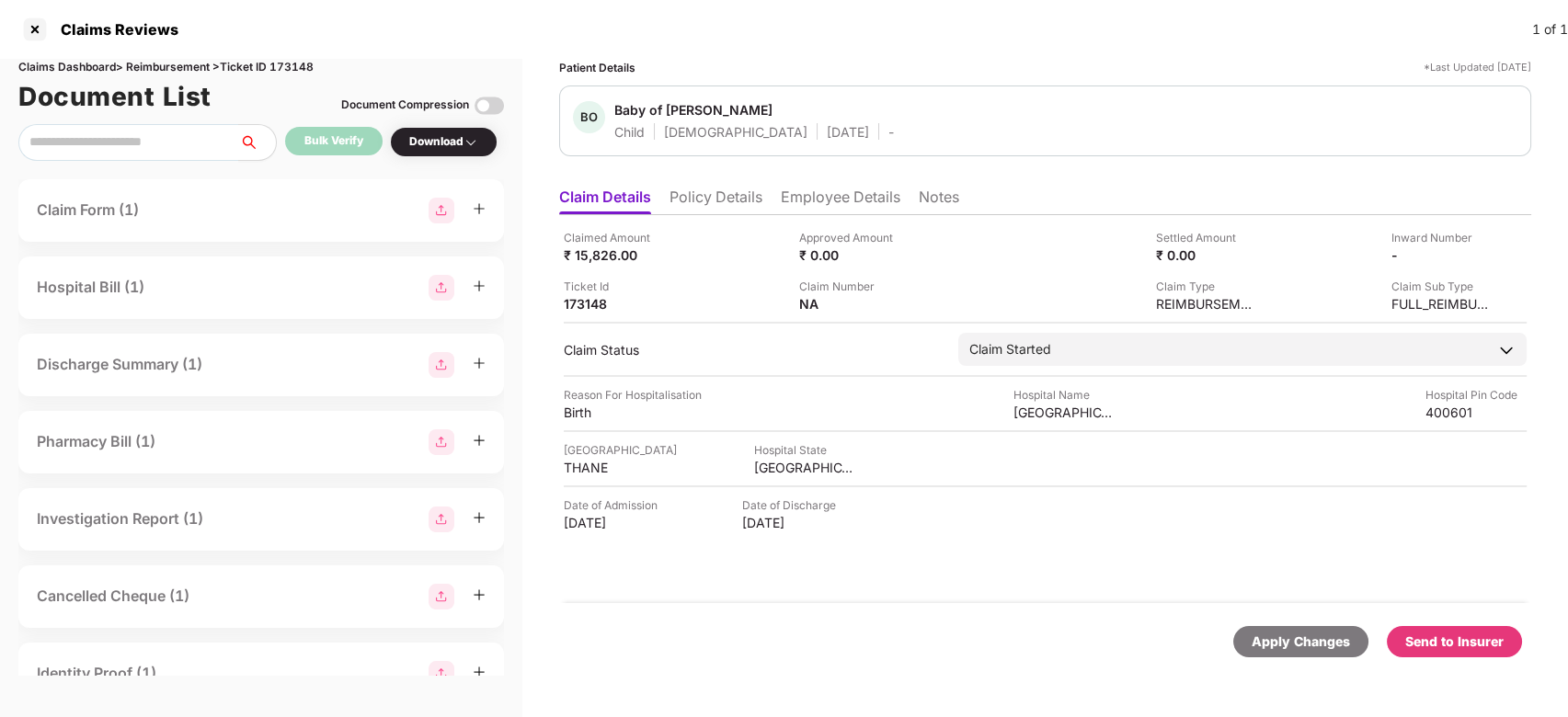
click at [831, 194] on li "Employee Details" at bounding box center [841, 201] width 120 height 27
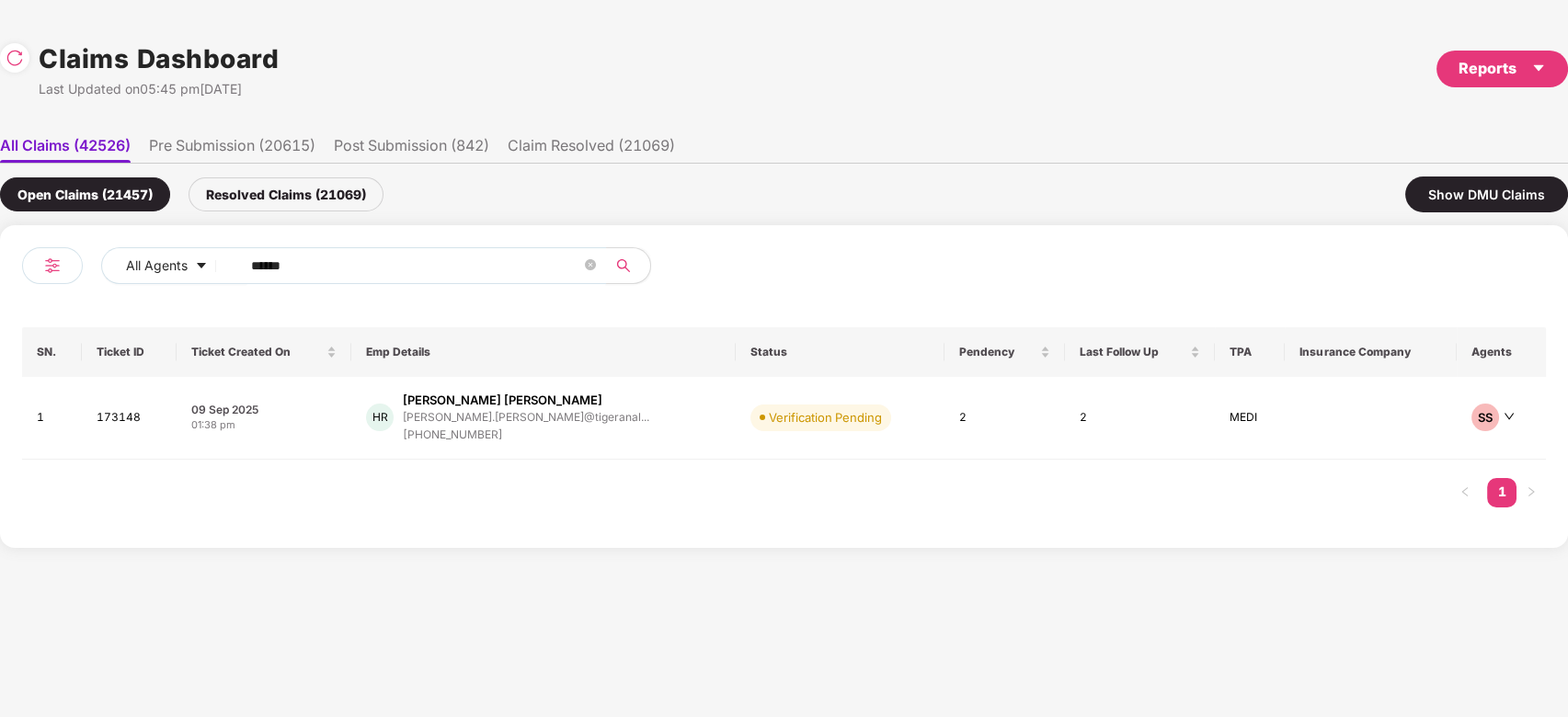
click at [404, 268] on input "******" at bounding box center [416, 266] width 330 height 28
paste input "text"
type input "******"
click at [618, 409] on div "AC Ajay Kumar Chandraseka... ajay.kumar4689@tigeran... +919941436132" at bounding box center [536, 418] width 320 height 52
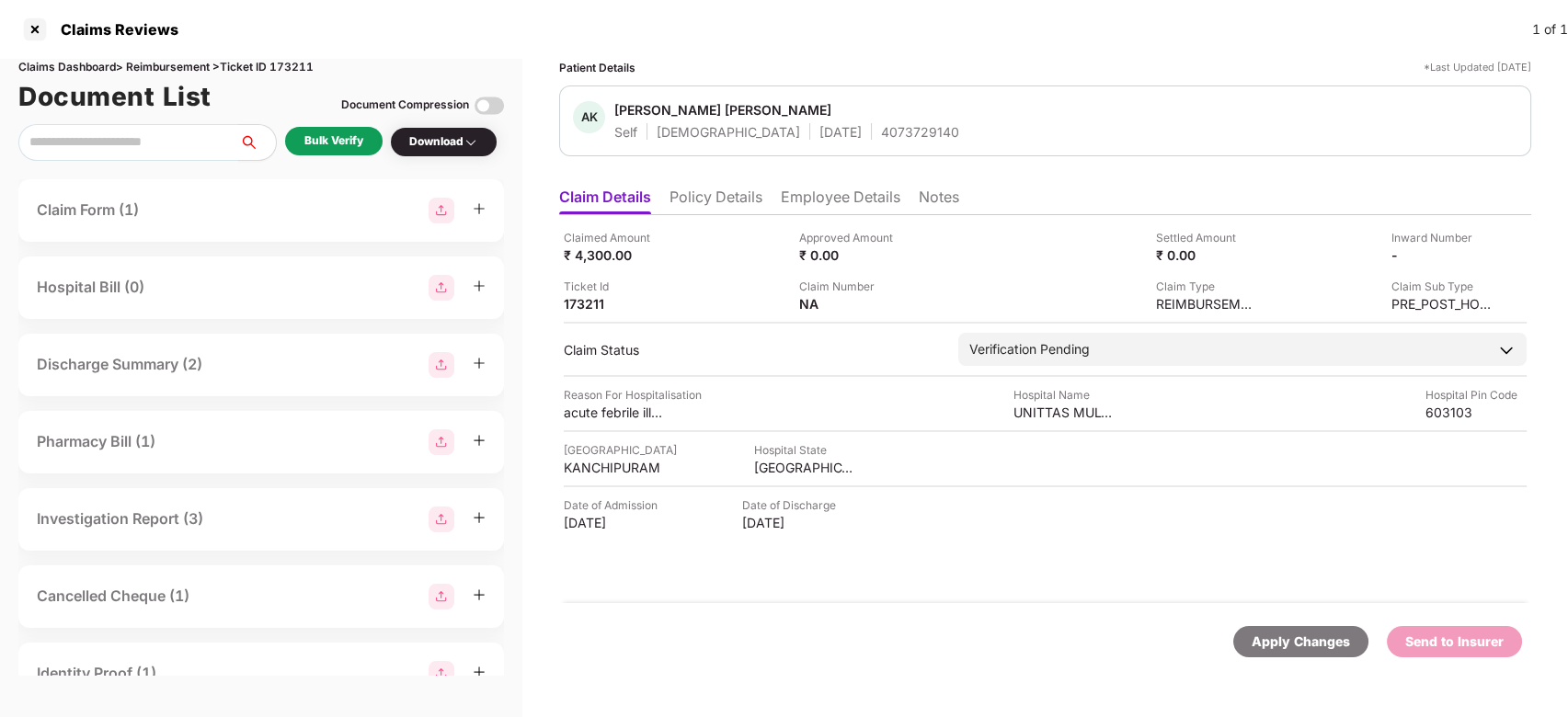
click at [346, 139] on div "Bulk Verify" at bounding box center [334, 141] width 59 height 18
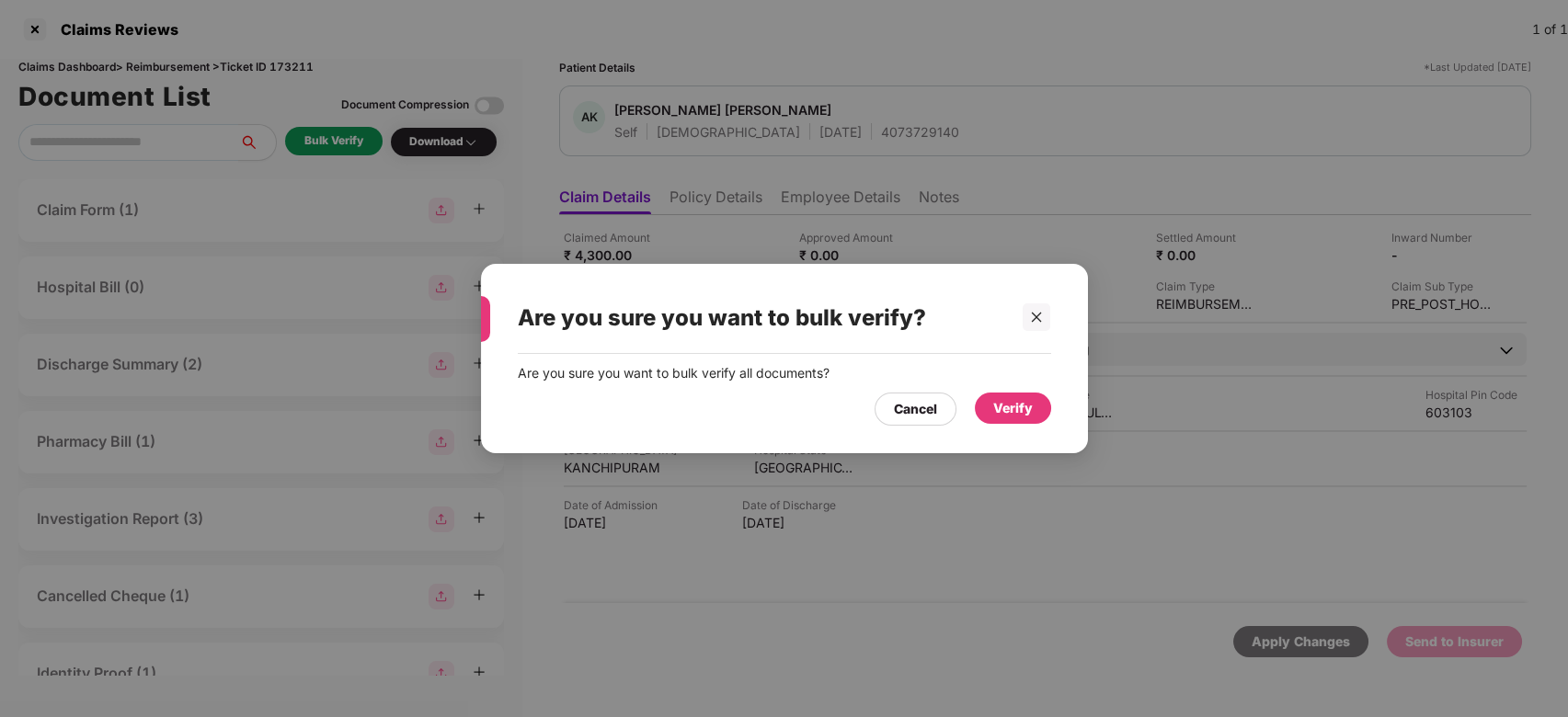
click at [994, 425] on div "Are you sure you want to bulk verify all documents? Cancel Verify" at bounding box center [784, 394] width 607 height 81
click at [1019, 410] on div "Verify" at bounding box center [1013, 409] width 39 height 21
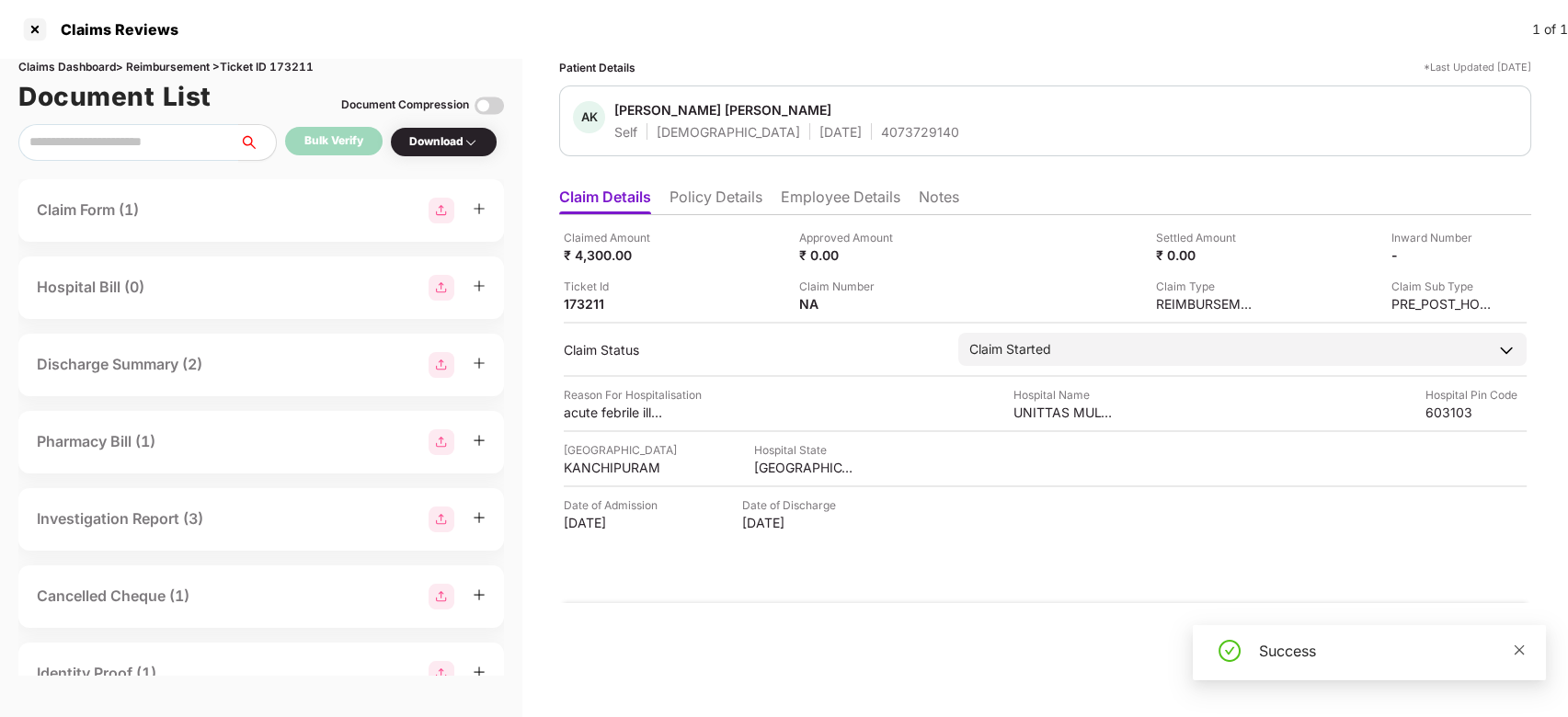
click at [1523, 648] on icon "close" at bounding box center [1519, 651] width 13 height 13
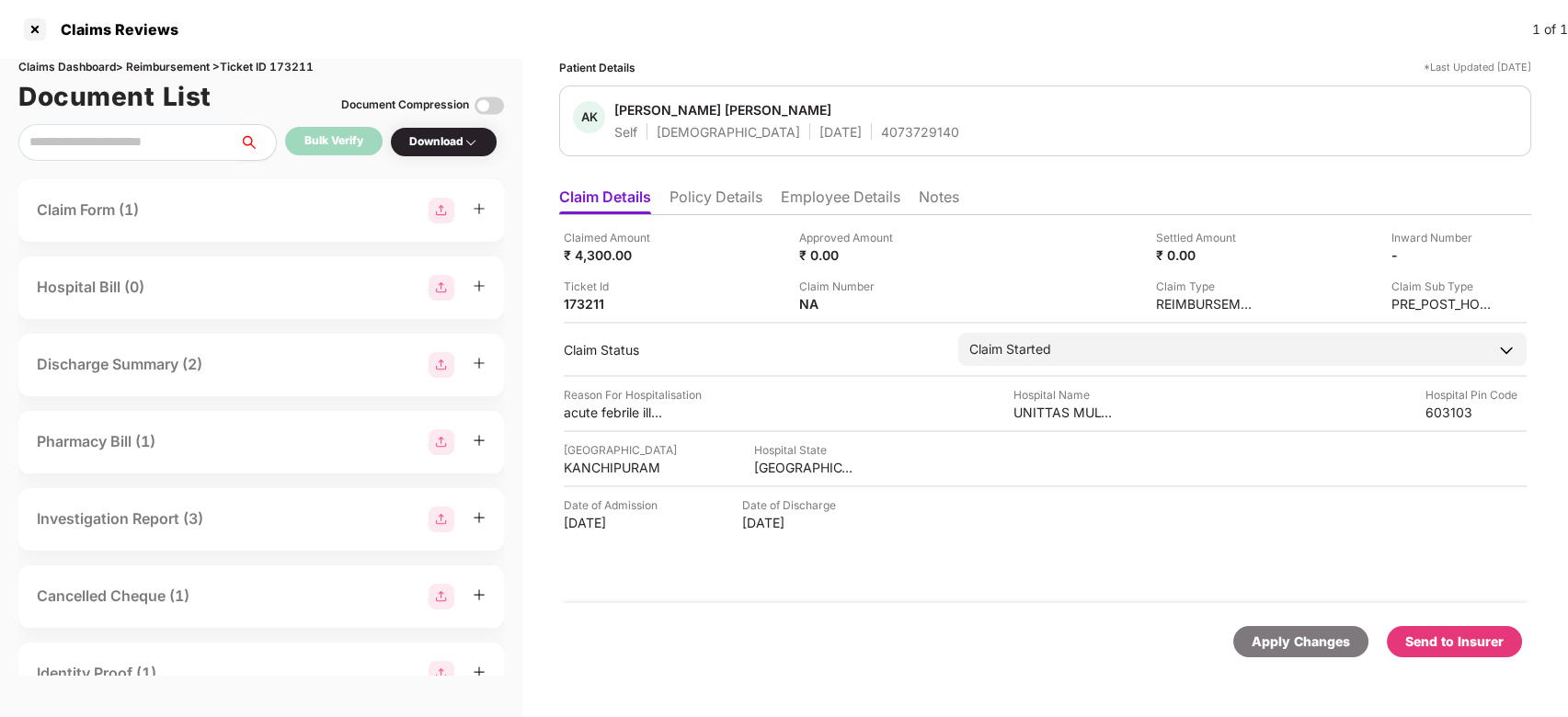
click at [1472, 638] on div "Send to Insurer" at bounding box center [1454, 642] width 98 height 21
click at [827, 202] on li "Employee Details" at bounding box center [841, 201] width 120 height 27
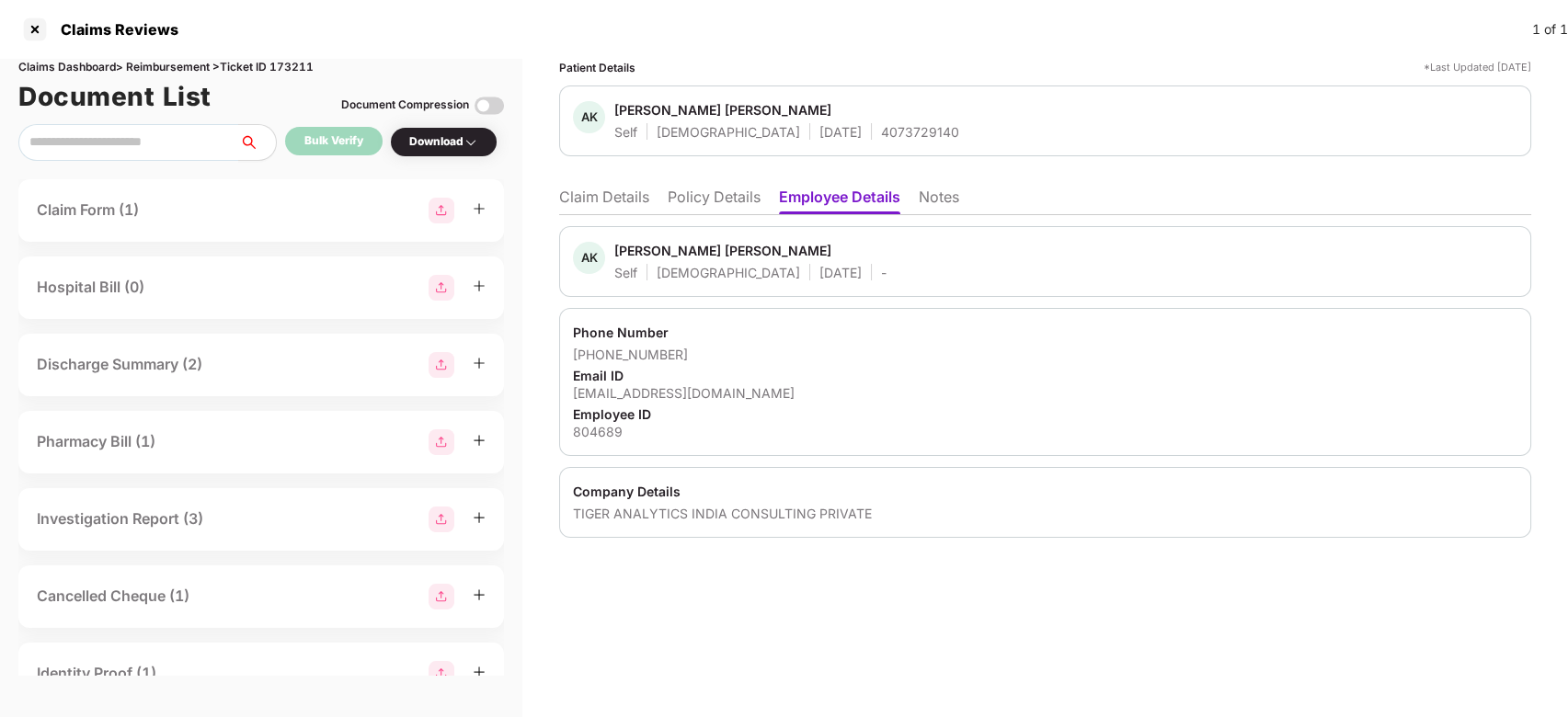
click at [637, 249] on div "Ajay Kumar Chandrasekaran" at bounding box center [723, 251] width 217 height 18
copy div "Ajay"
